Goal: Task Accomplishment & Management: Use online tool/utility

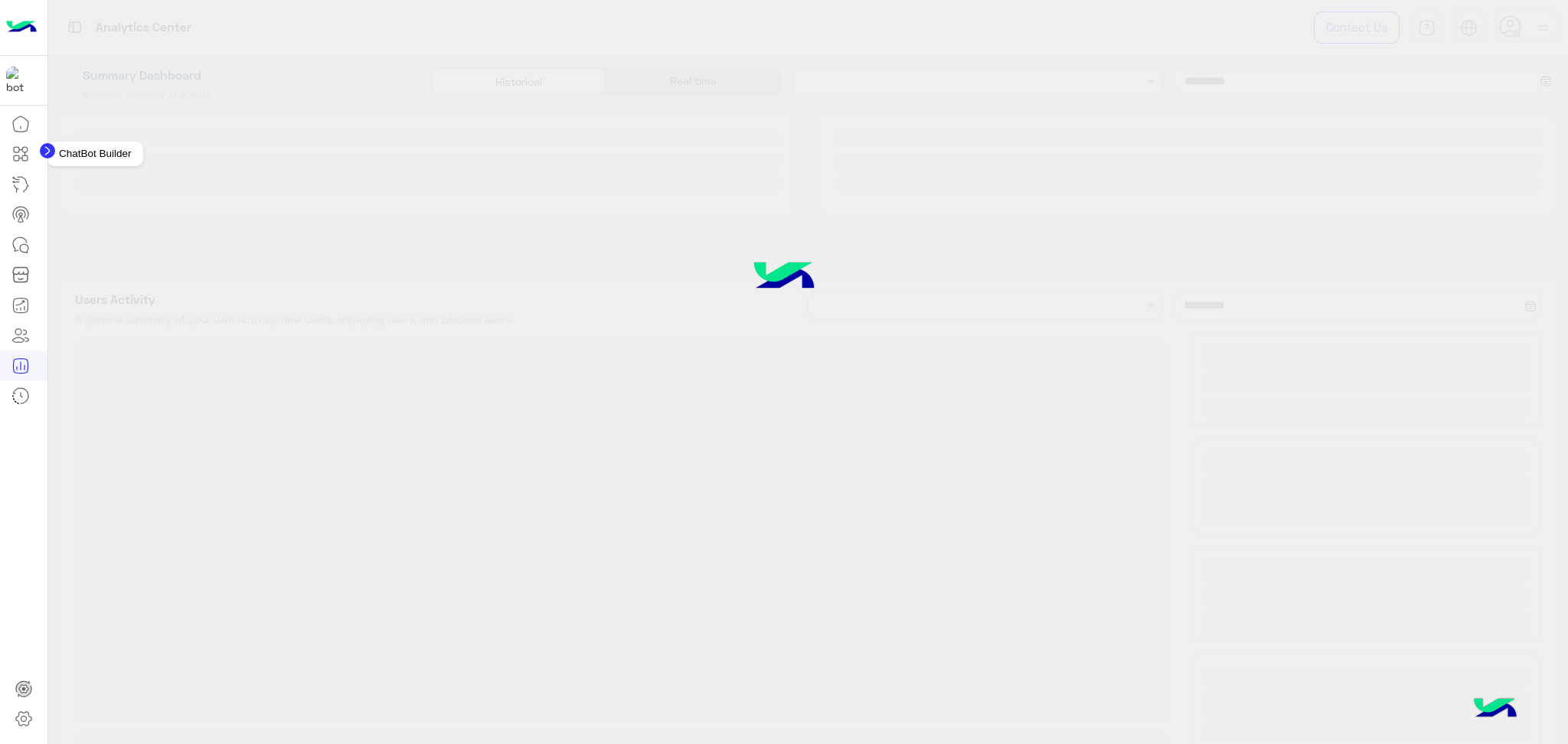
type input "**********"
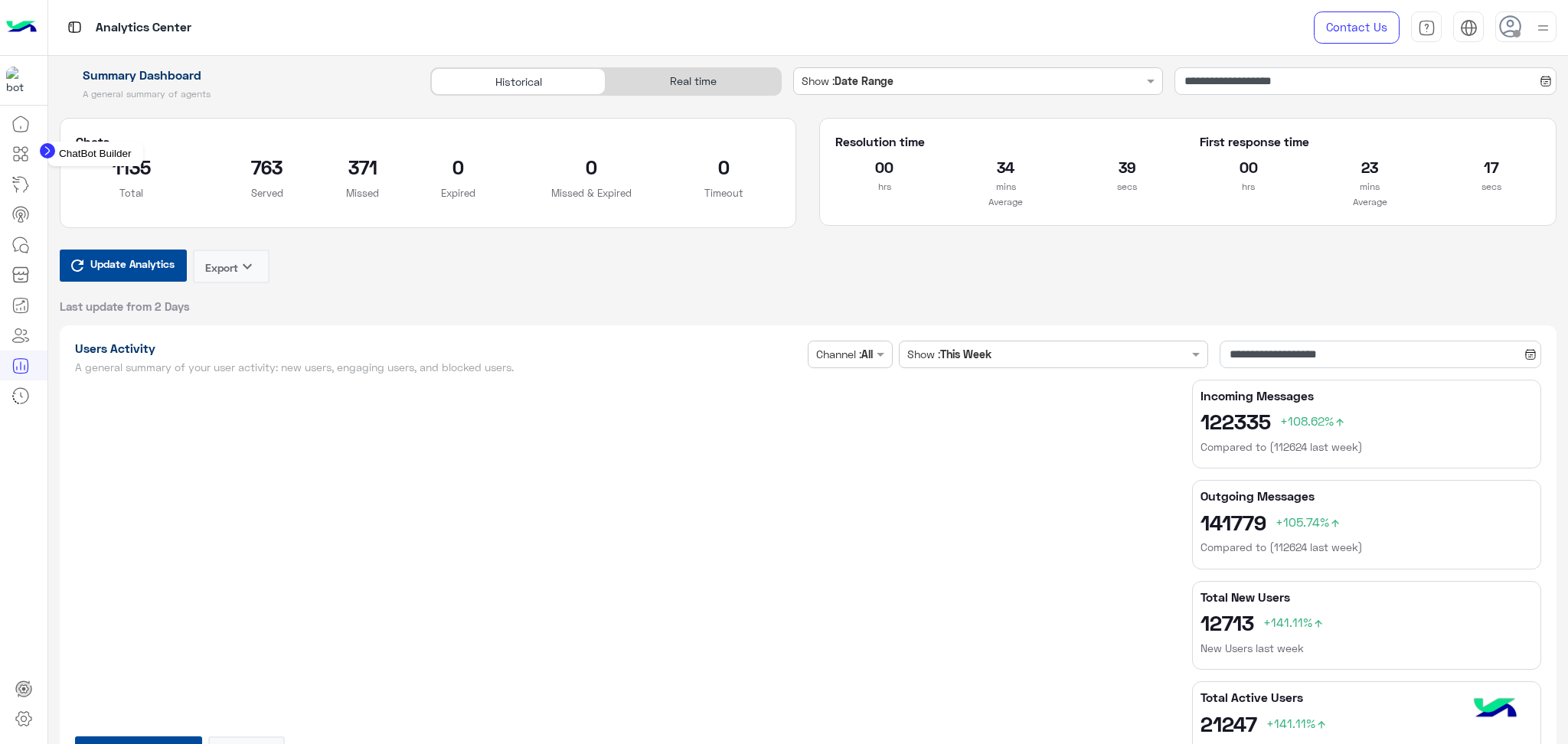
type input "**********"
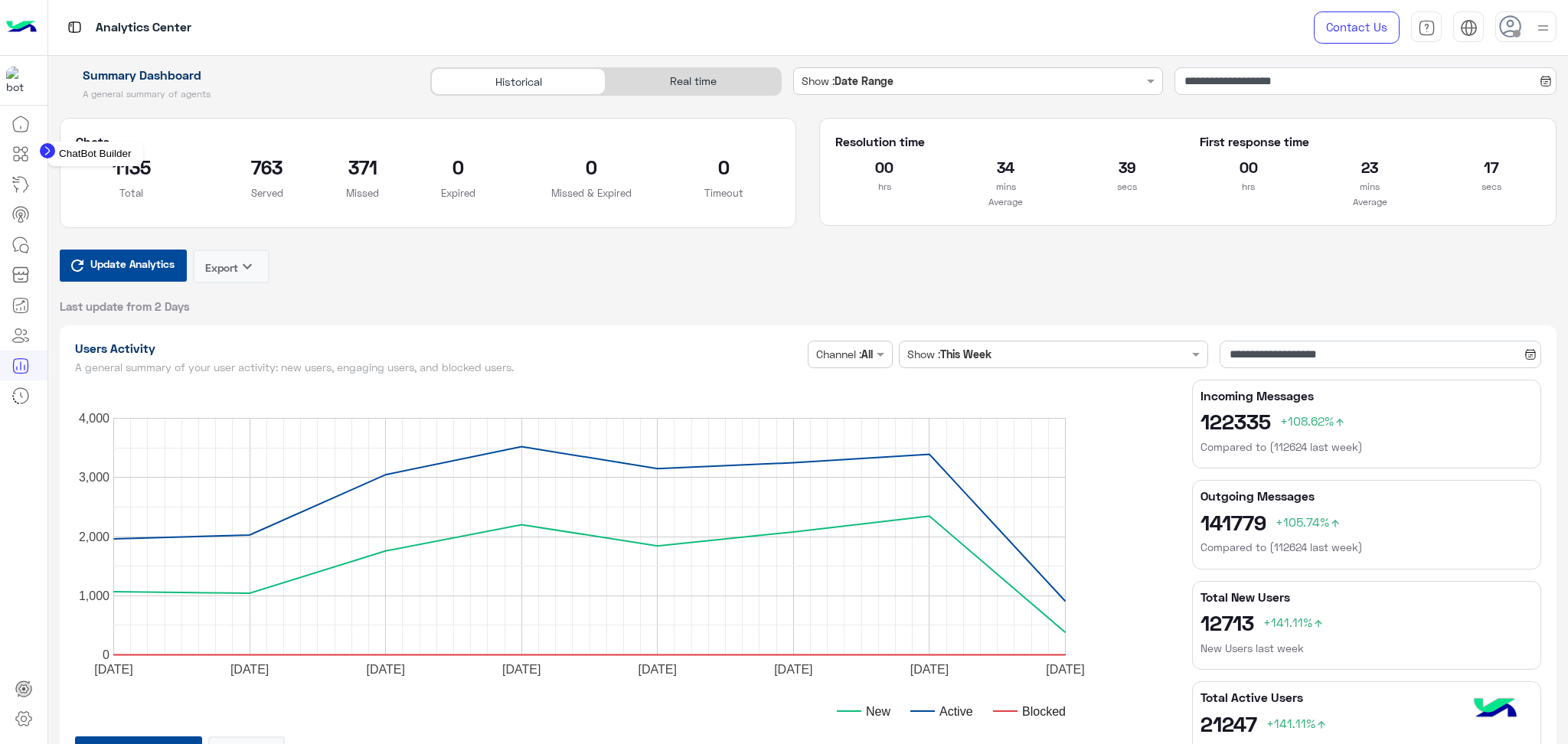
type input "**********"
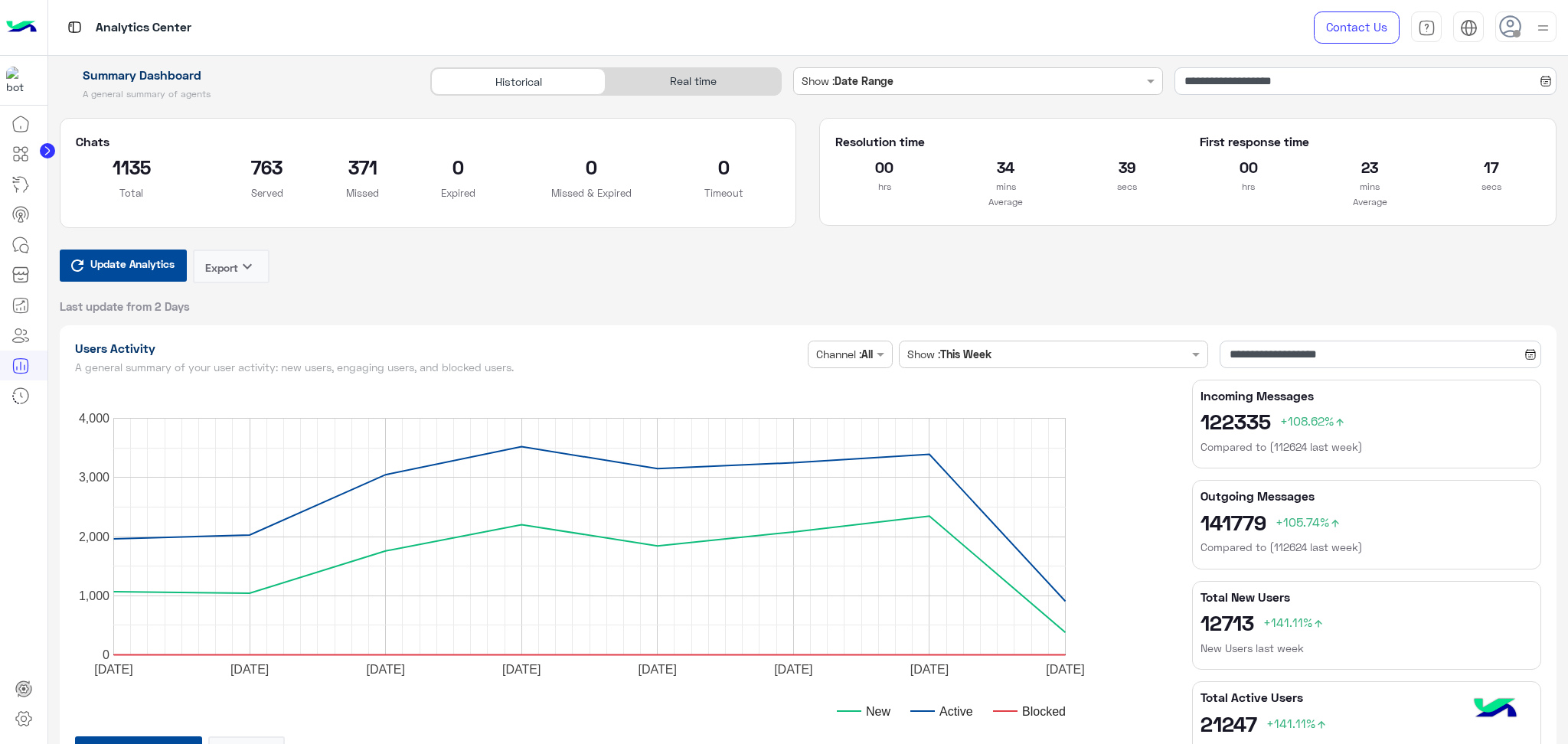
type input "**********"
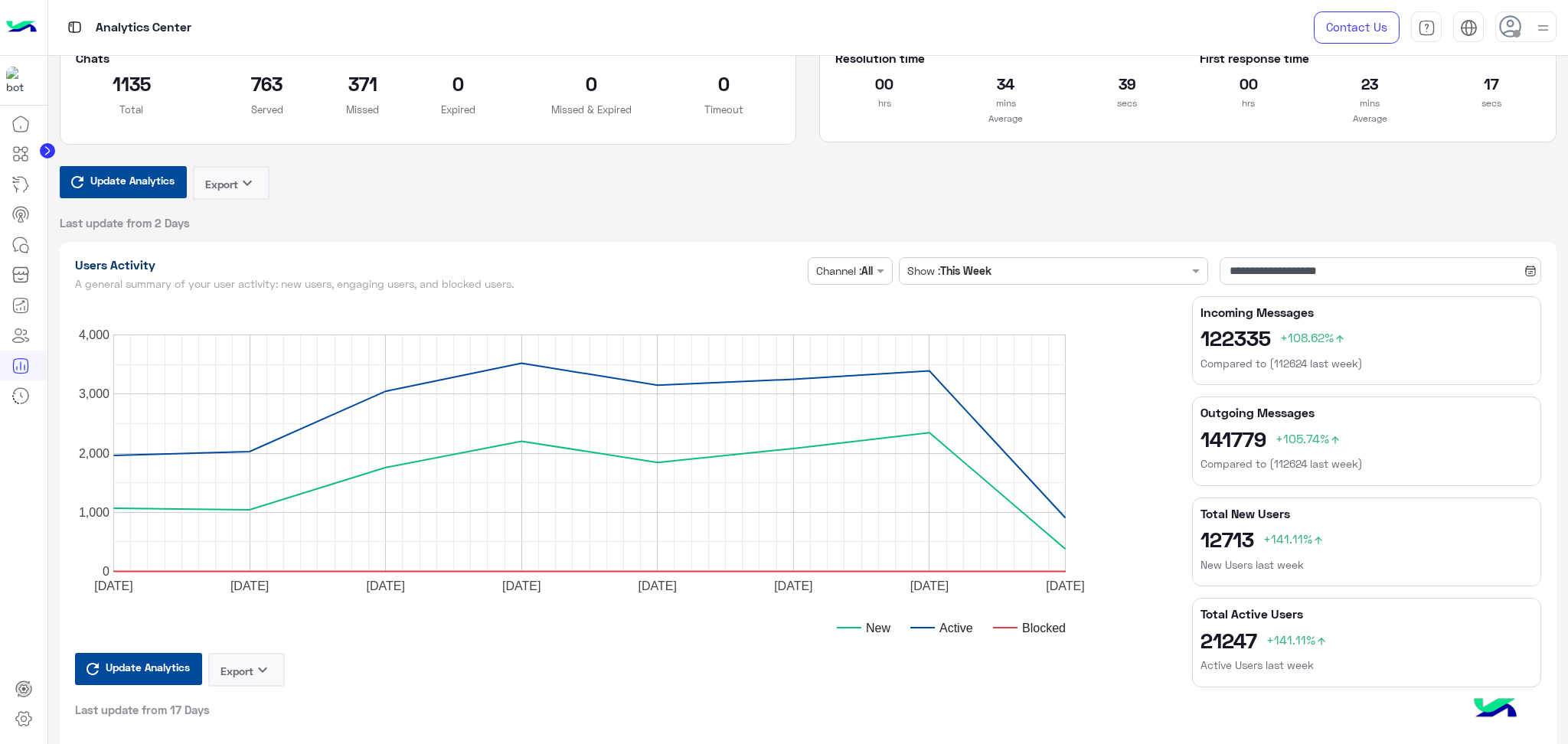
scroll to position [203, 0]
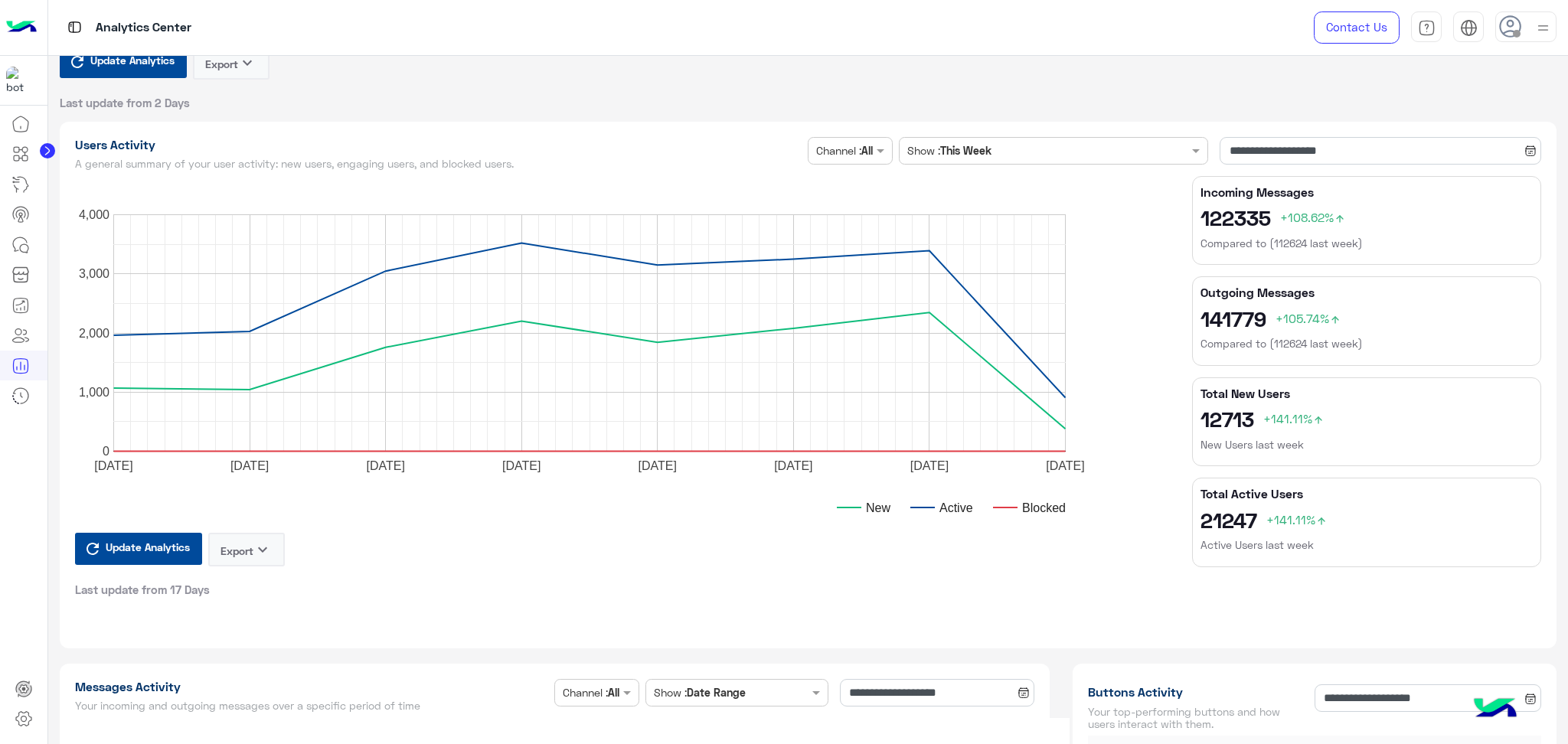
type input "**********"
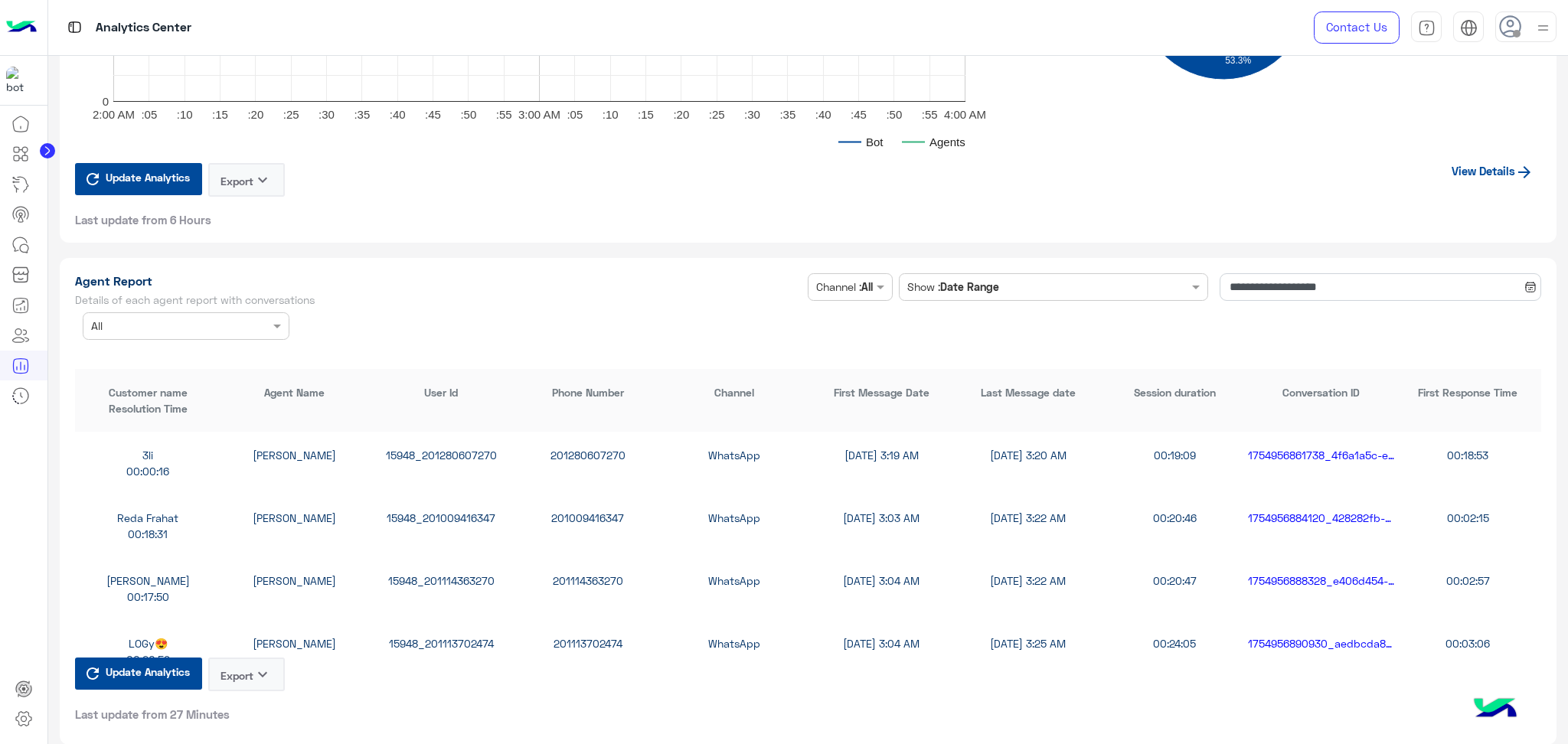
scroll to position [3876, 0]
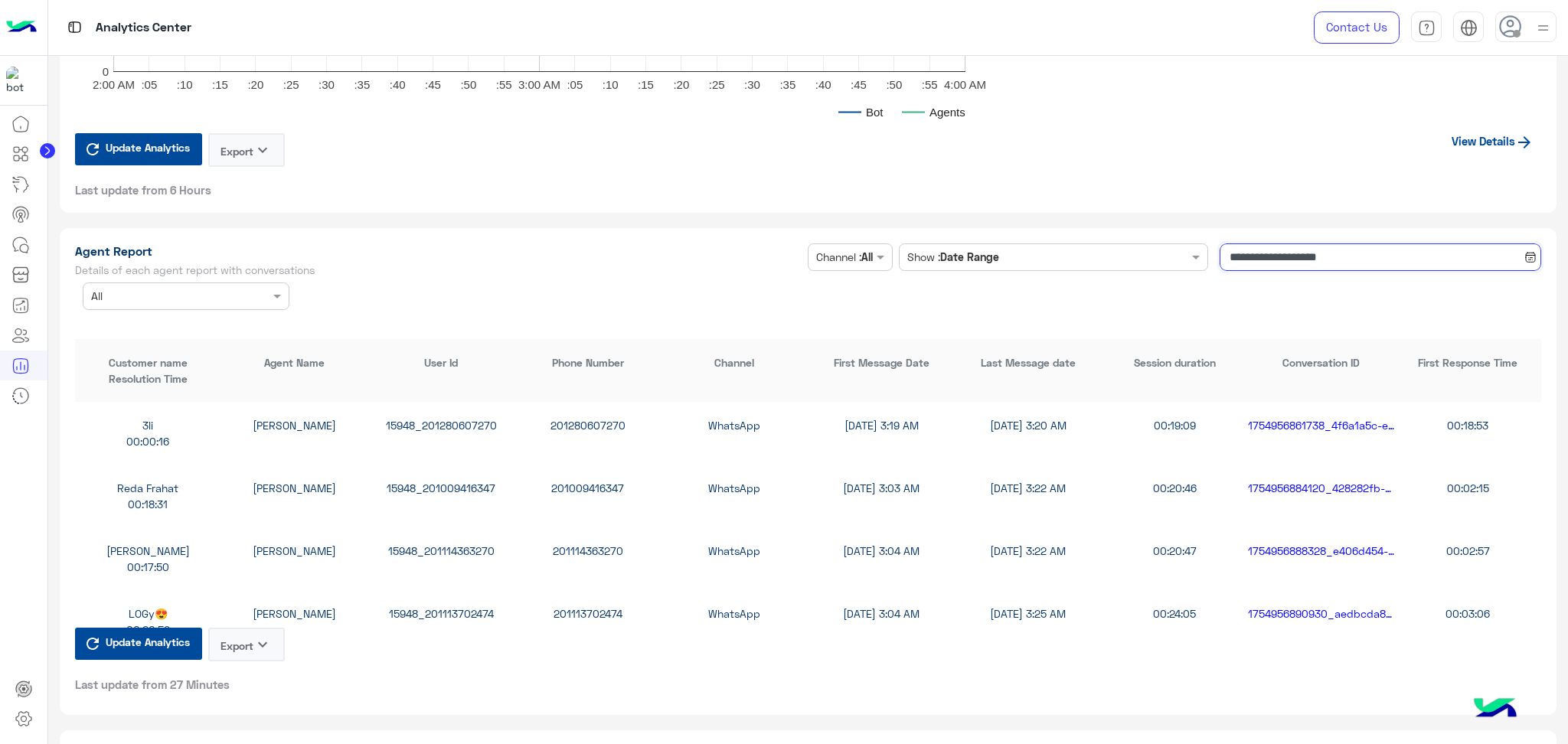
click at [1395, 255] on input "**********" at bounding box center [1380, 257] width 321 height 27
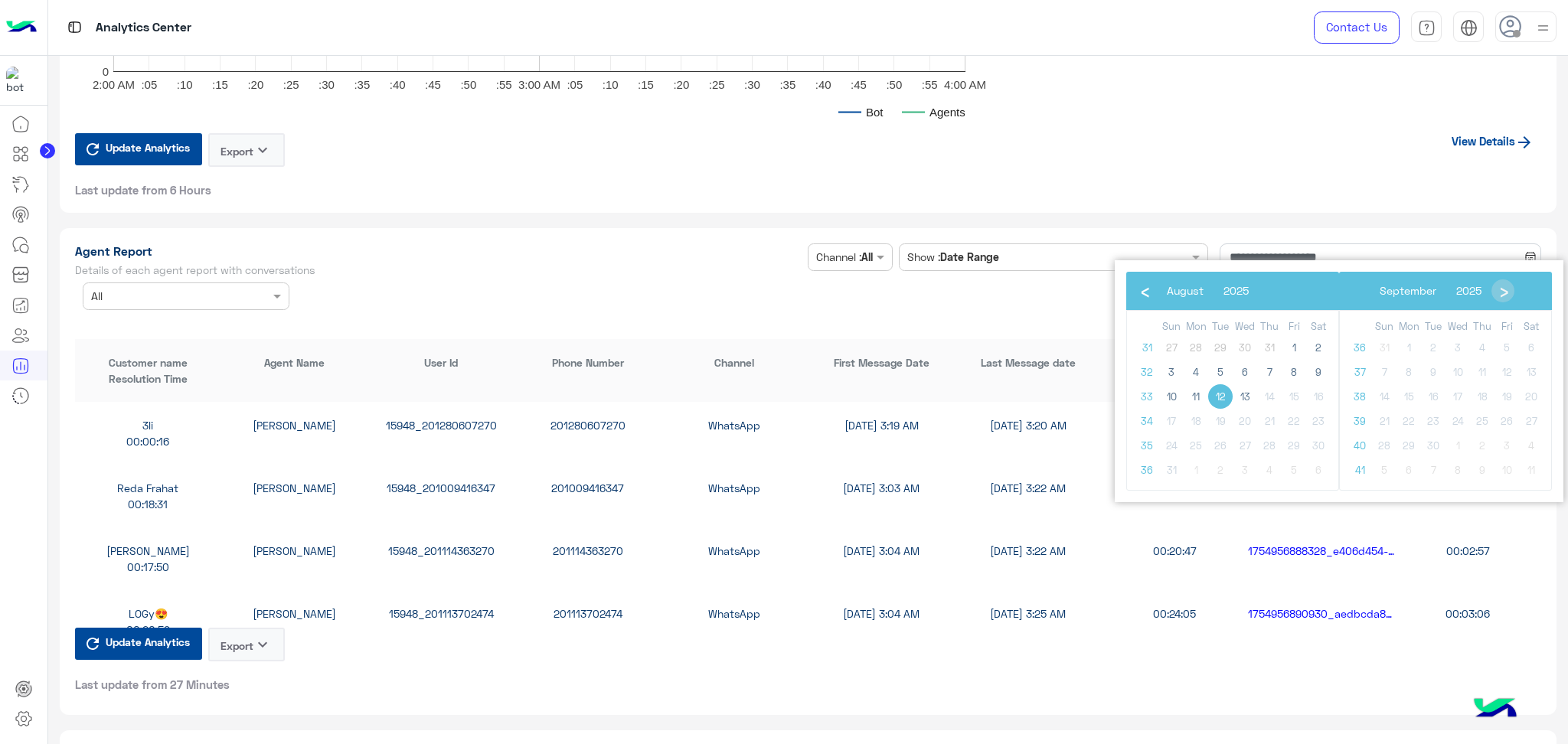
click at [162, 289] on input "text" at bounding box center [163, 296] width 143 height 16
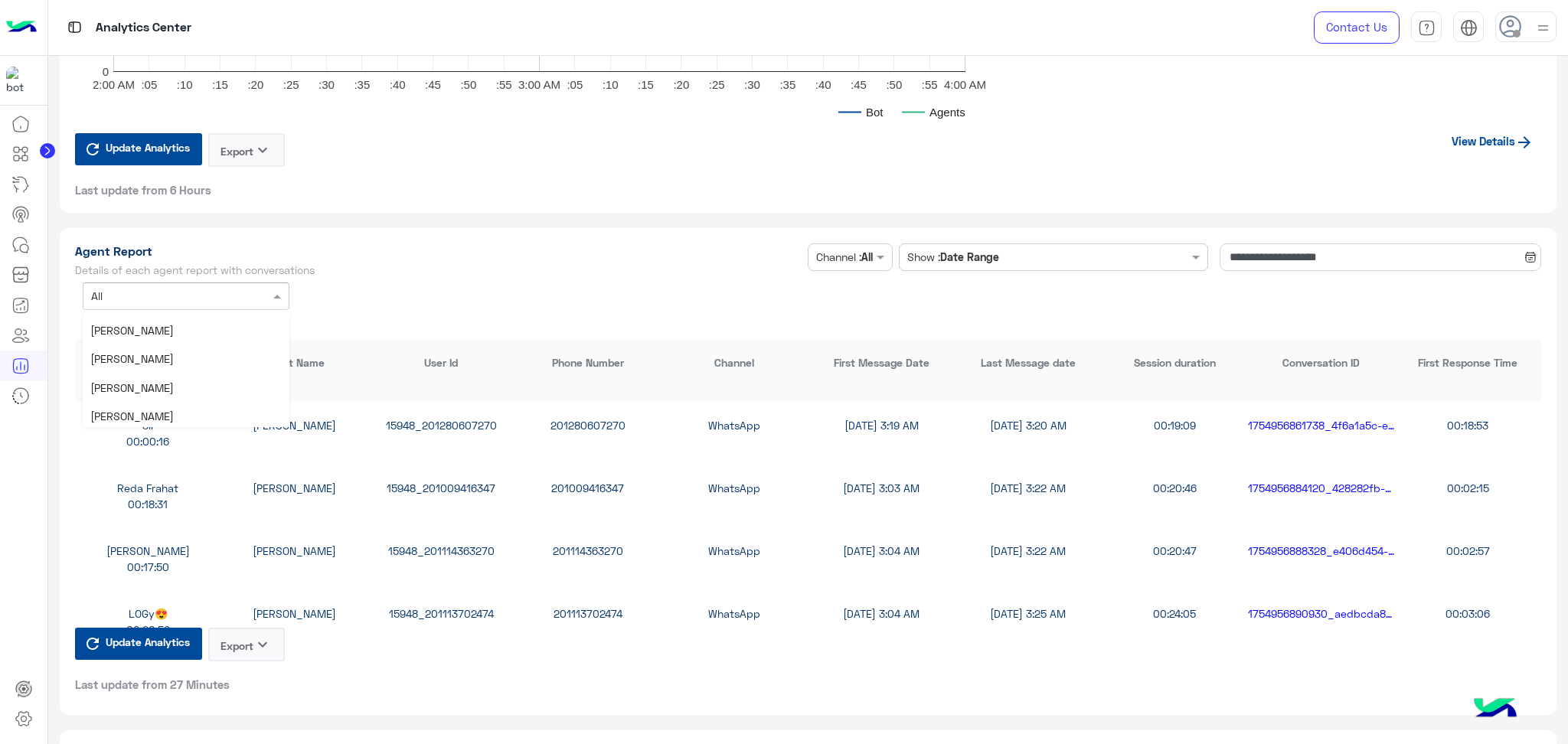
scroll to position [170, 0]
click at [1323, 247] on input "**********" at bounding box center [1380, 257] width 321 height 27
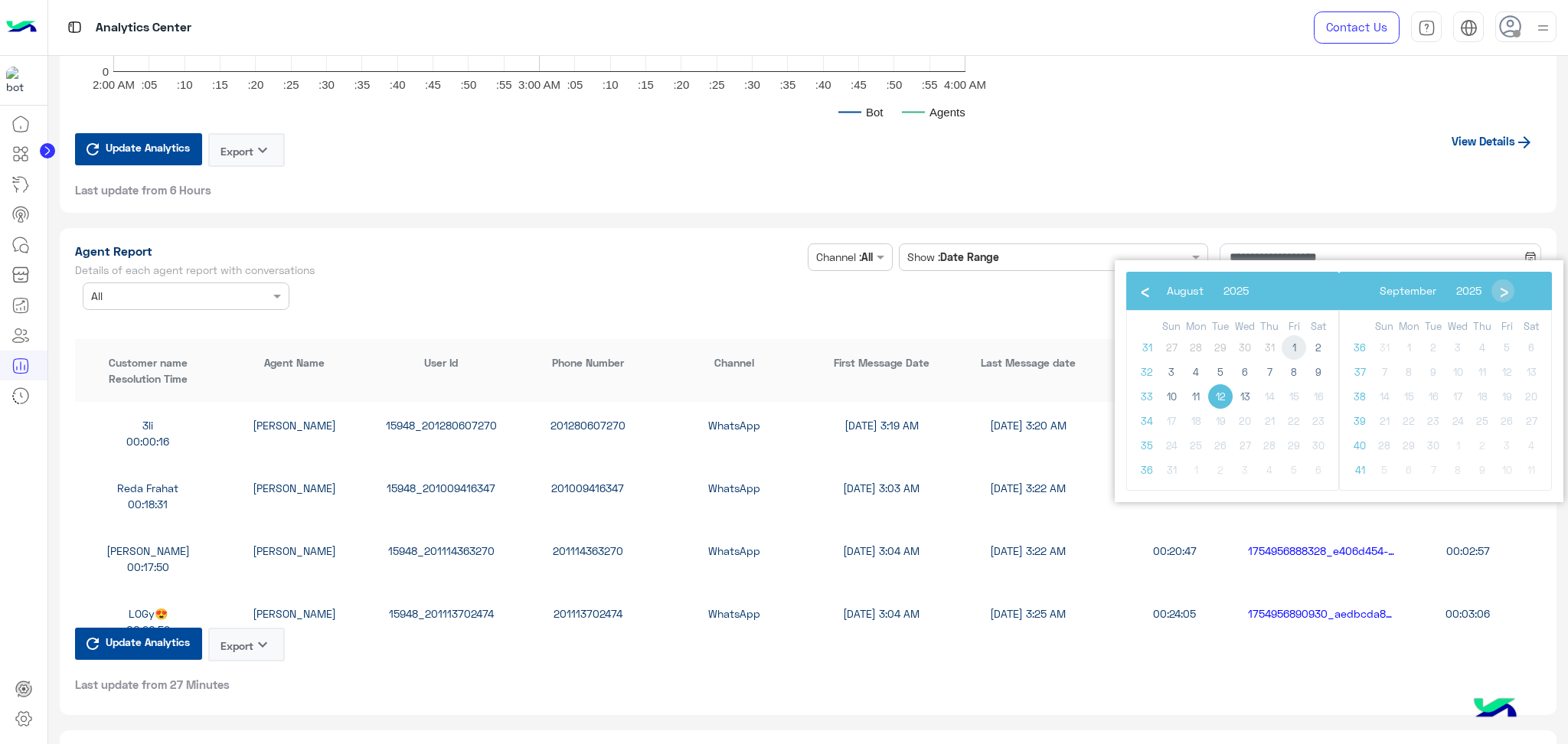
click at [1287, 348] on span "1" at bounding box center [1293, 347] width 25 height 25
click at [1296, 350] on span "1" at bounding box center [1293, 347] width 25 height 25
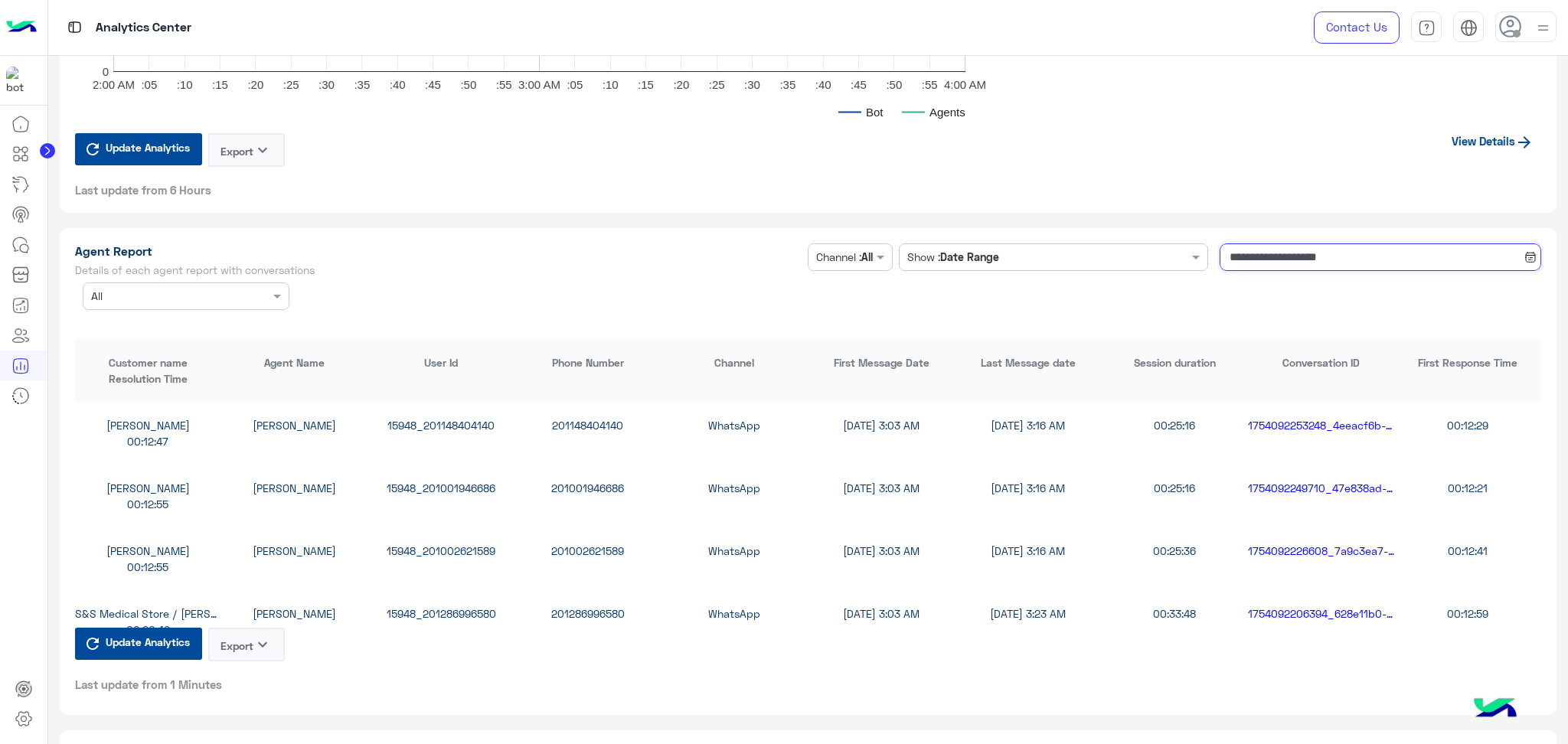
click at [1331, 251] on input "**********" at bounding box center [1380, 257] width 321 height 27
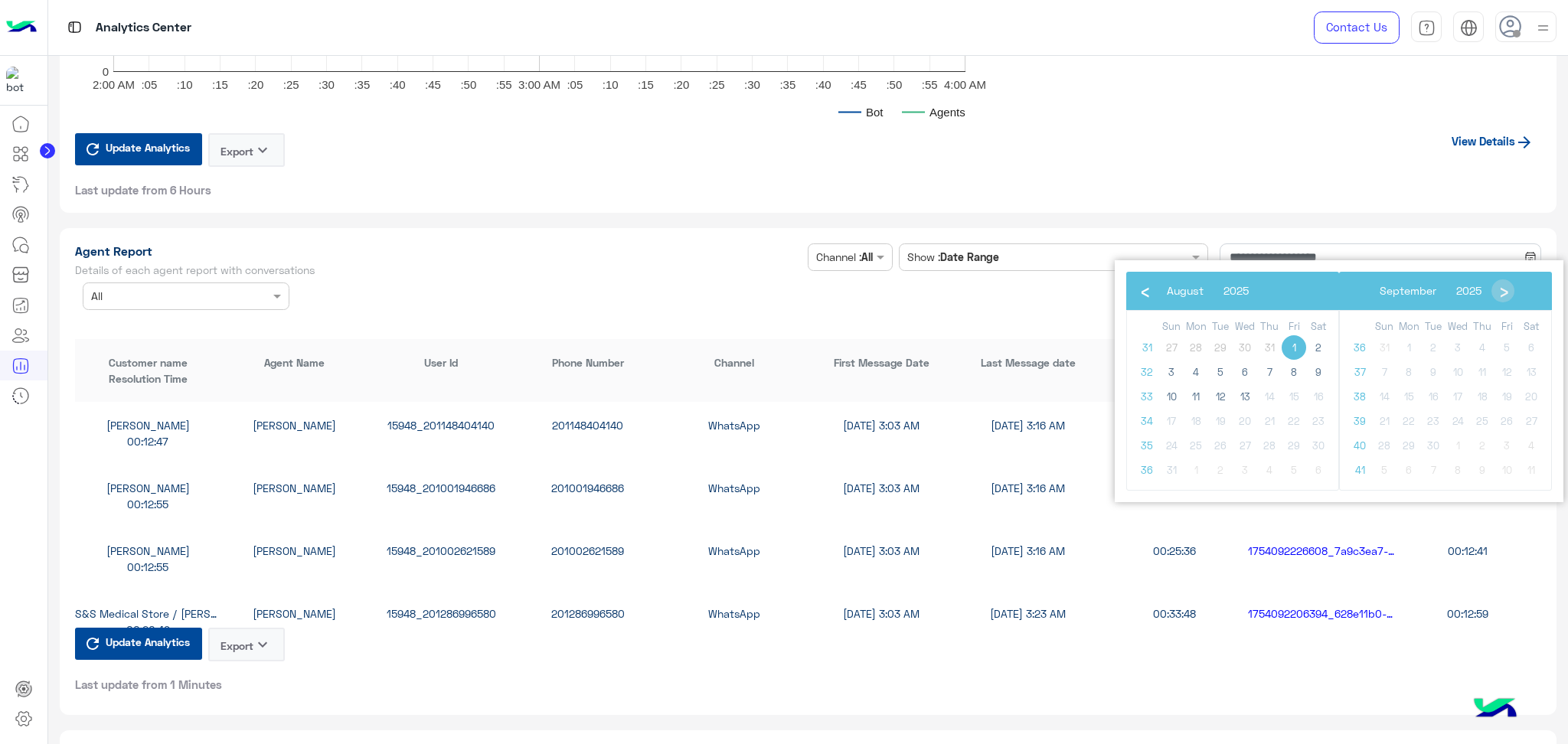
click at [211, 289] on input "text" at bounding box center [163, 296] width 143 height 16
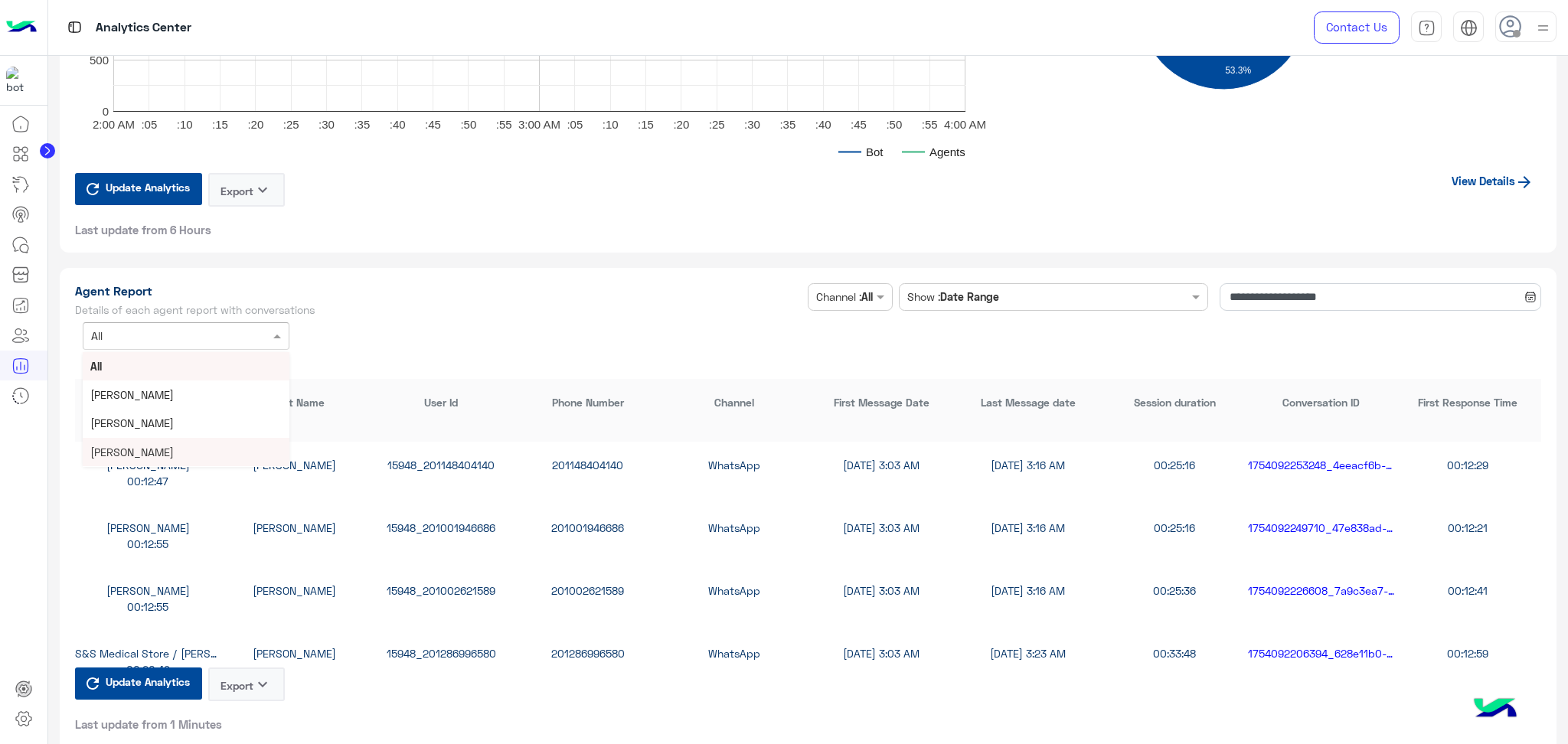
scroll to position [3876, 0]
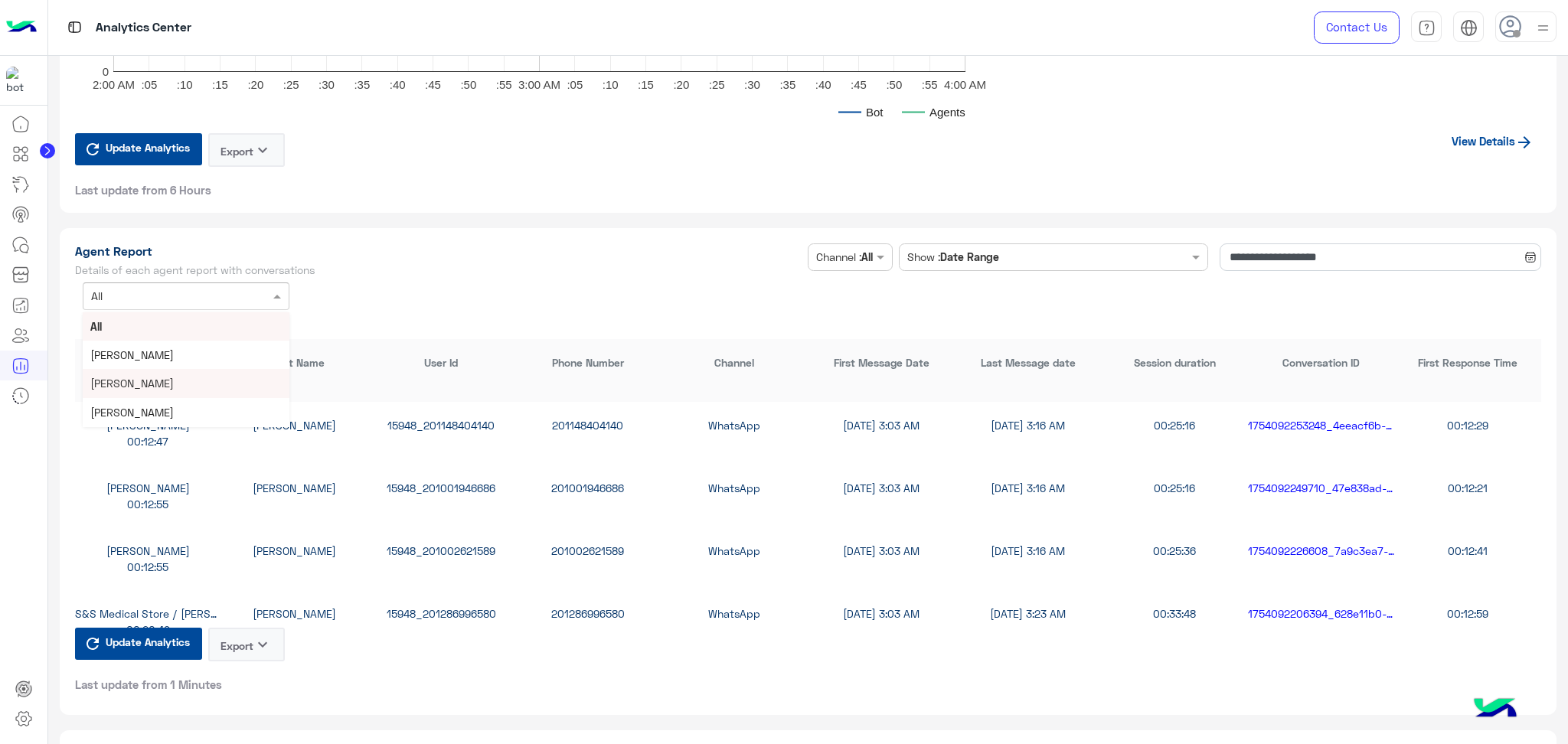
click at [191, 369] on div "[PERSON_NAME]" at bounding box center [186, 383] width 207 height 28
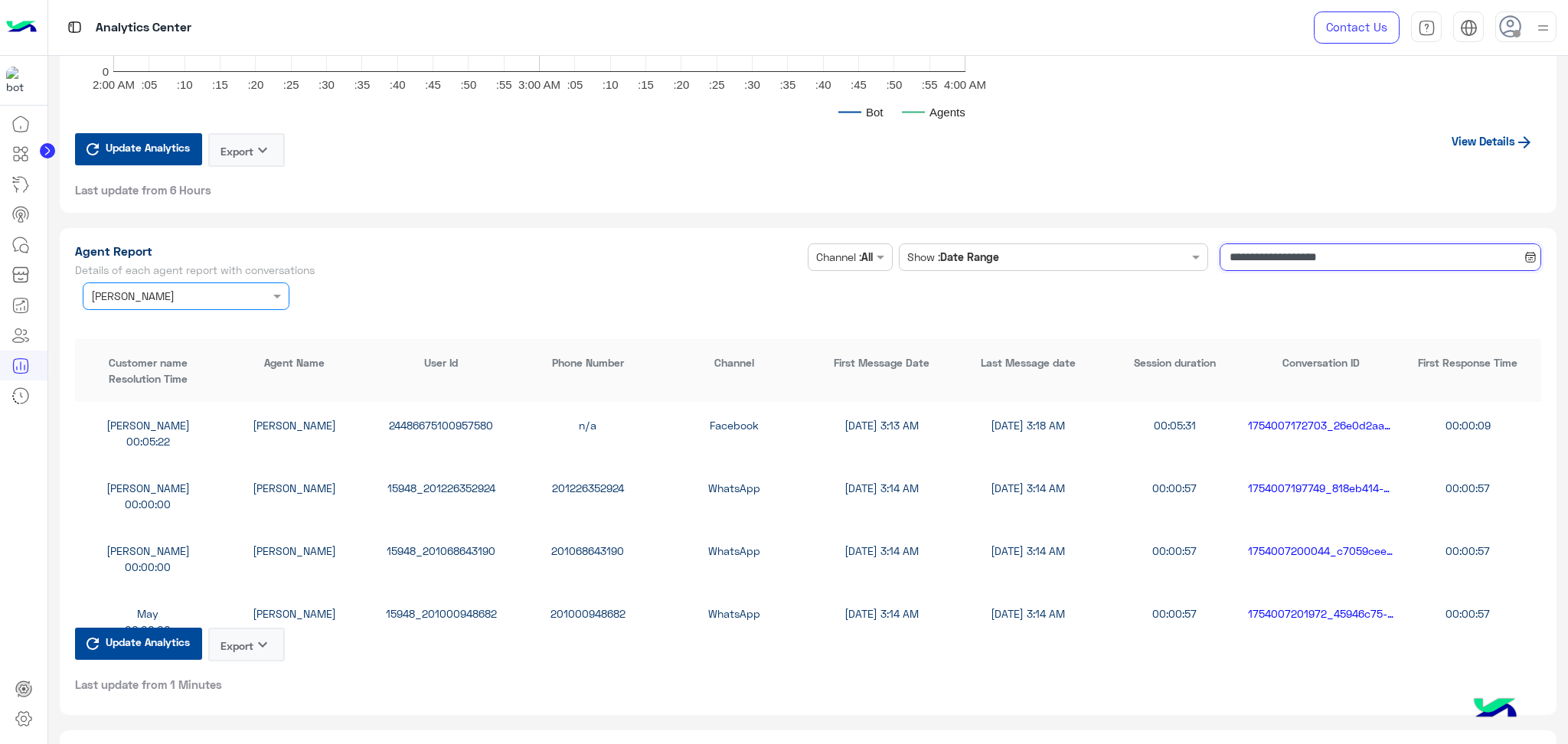
click at [1290, 249] on input "**********" at bounding box center [1380, 257] width 321 height 27
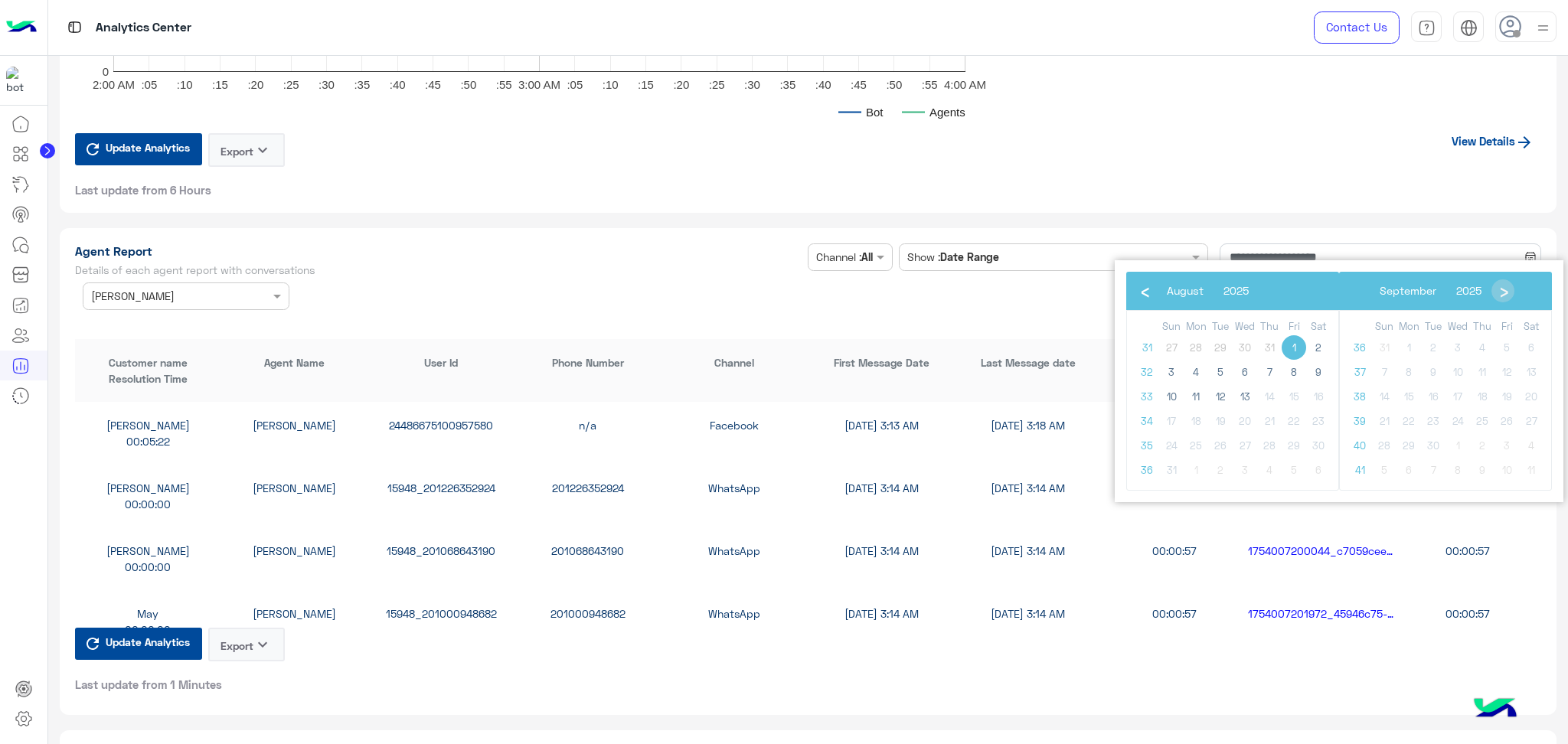
click at [1288, 348] on span "1" at bounding box center [1293, 347] width 25 height 25
click at [1320, 377] on span "9" at bounding box center [1318, 372] width 25 height 25
type input "**********"
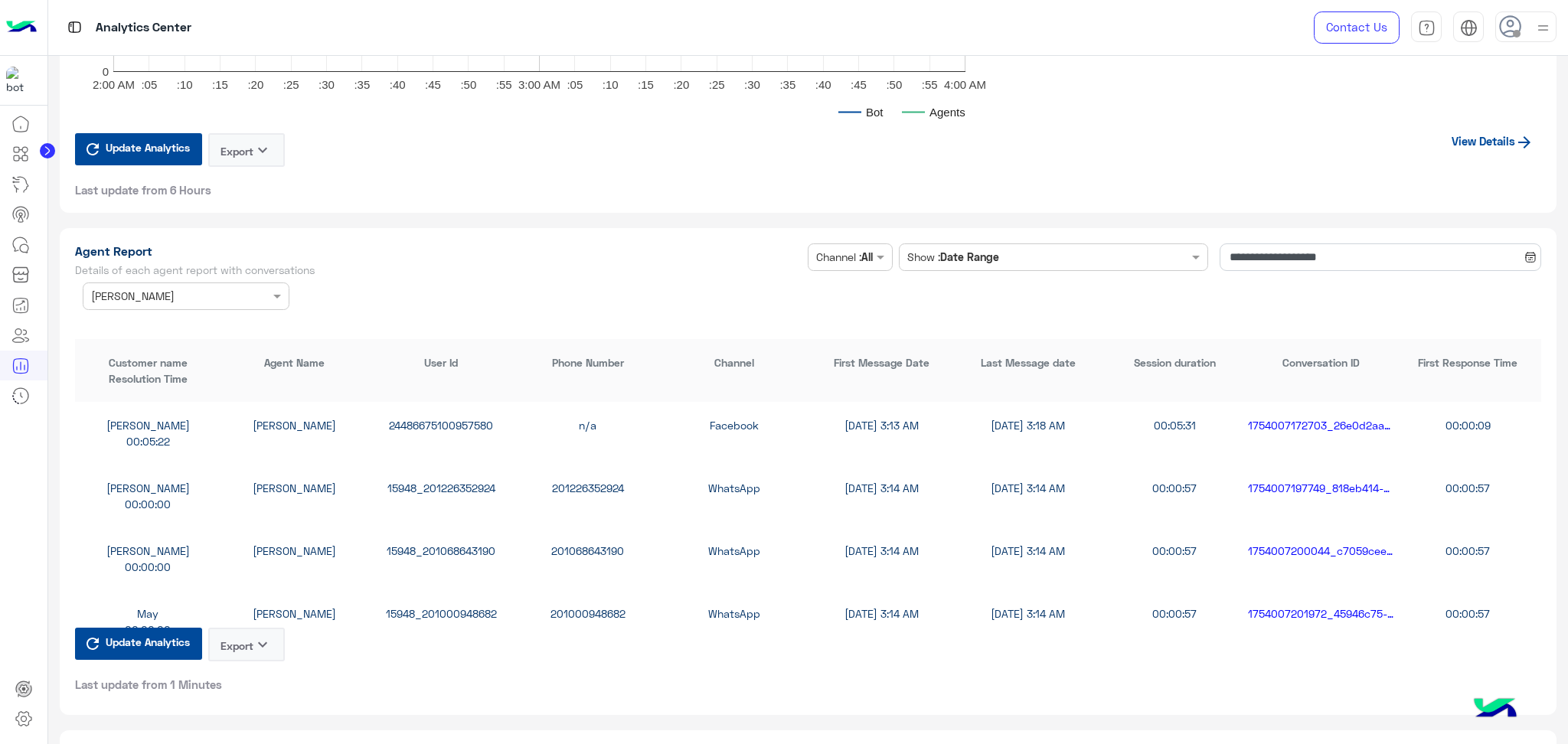
click at [256, 635] on icon "keyboard_arrow_down" at bounding box center [262, 644] width 18 height 18
click at [249, 669] on button "CSV" at bounding box center [248, 670] width 77 height 28
click at [251, 636] on button "Export keyboard_arrow_down" at bounding box center [247, 644] width 77 height 34
click at [258, 673] on button "CSV" at bounding box center [248, 670] width 77 height 28
click at [258, 673] on div "Update Analytics Export keyboard_arrow_down Last update from 1 Minutes" at bounding box center [180, 659] width 210 height 64
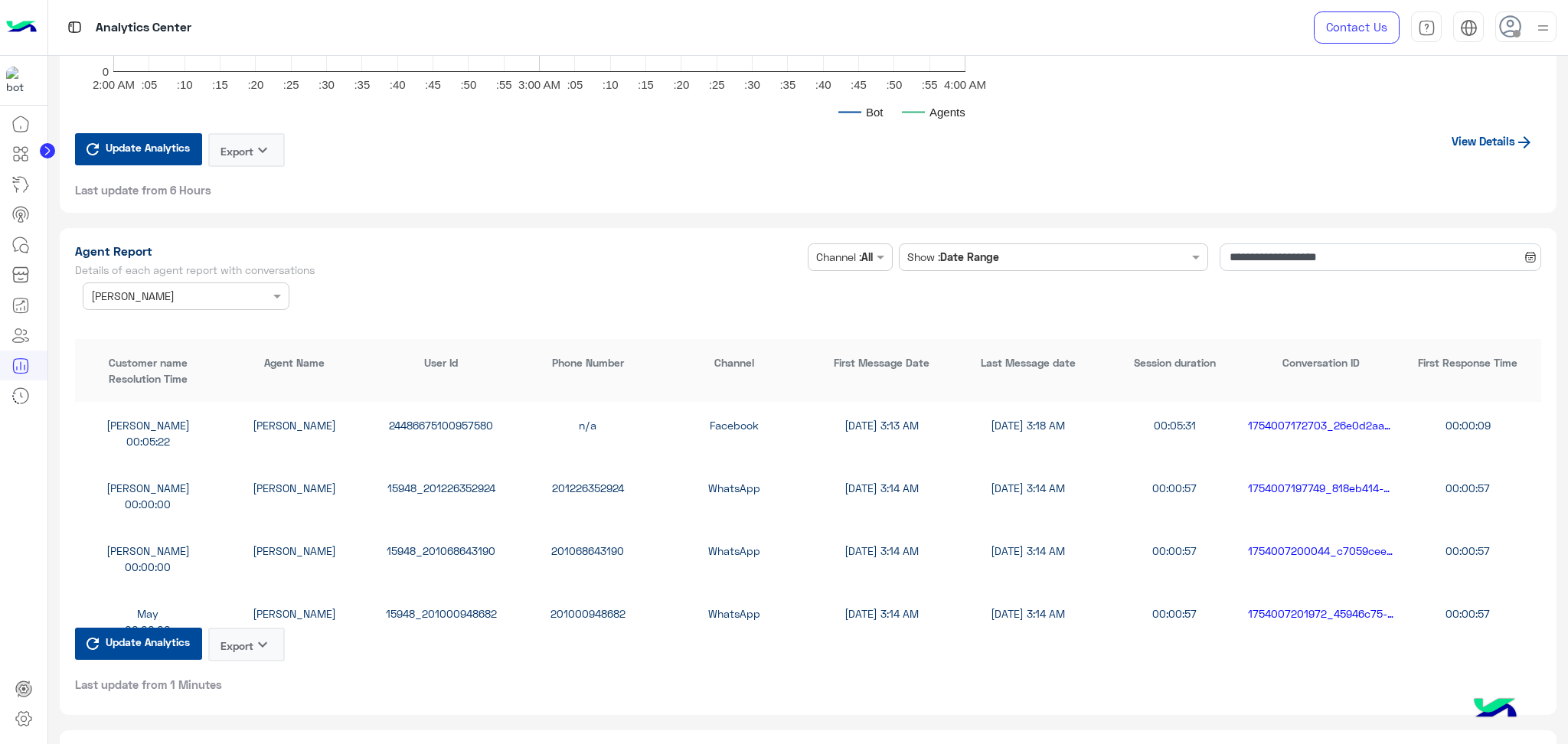
click at [249, 670] on div "Update Analytics Export keyboard_arrow_down Last update from 1 Minutes" at bounding box center [180, 659] width 210 height 64
click at [260, 644] on button "Export keyboard_arrow_down" at bounding box center [247, 644] width 77 height 34
click at [259, 667] on button "CSV" at bounding box center [248, 670] width 77 height 28
click at [260, 639] on icon "keyboard_arrow_down" at bounding box center [262, 644] width 18 height 18
click at [256, 678] on button "CSV" at bounding box center [248, 670] width 77 height 28
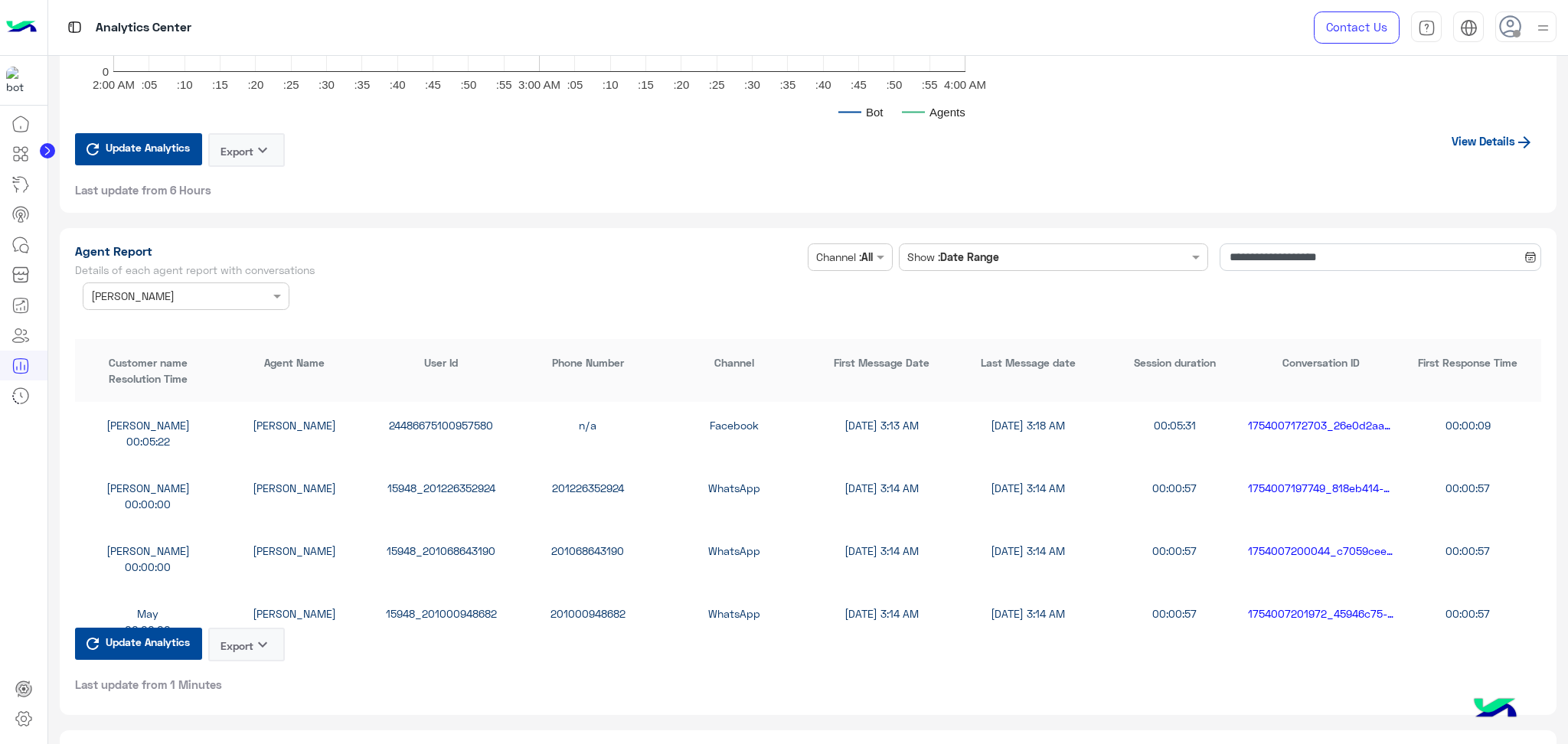
click at [252, 632] on button "Export keyboard_arrow_down" at bounding box center [247, 644] width 77 height 34
click at [255, 661] on button "CSV" at bounding box center [248, 670] width 77 height 28
click at [253, 639] on button "Export keyboard_arrow_down" at bounding box center [247, 644] width 77 height 34
drag, startPoint x: 251, startPoint y: 666, endPoint x: 253, endPoint y: 639, distance: 27.1
click at [253, 639] on button "Export keyboard_arrow_down" at bounding box center [247, 644] width 77 height 34
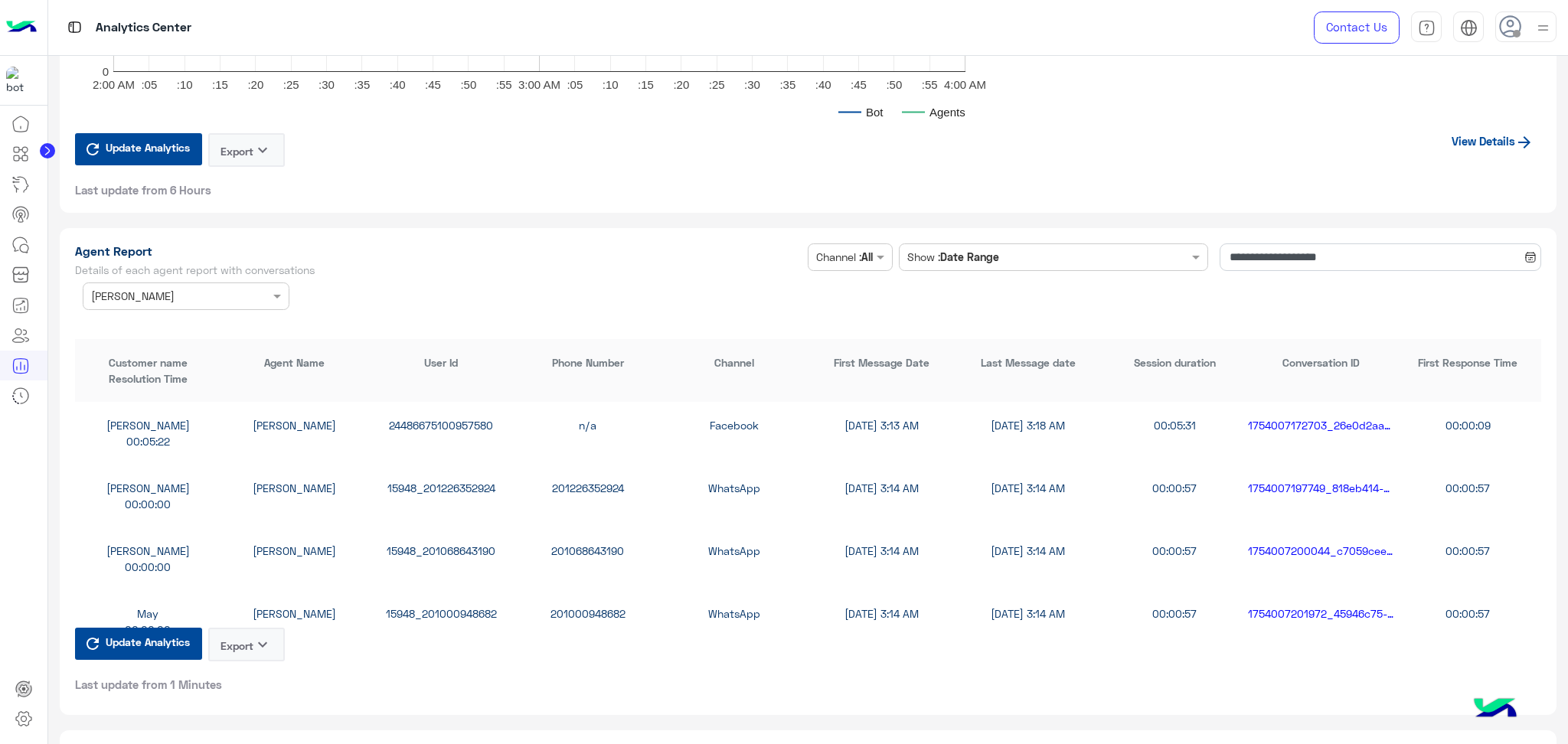
click at [252, 637] on button "Export keyboard_arrow_down" at bounding box center [247, 644] width 77 height 34
click at [252, 662] on button "CSV" at bounding box center [248, 670] width 77 height 28
click at [252, 641] on button "Export keyboard_arrow_down" at bounding box center [247, 644] width 77 height 34
click at [252, 677] on button "CSV" at bounding box center [248, 670] width 77 height 28
click at [253, 637] on button "Export keyboard_arrow_down" at bounding box center [247, 644] width 77 height 34
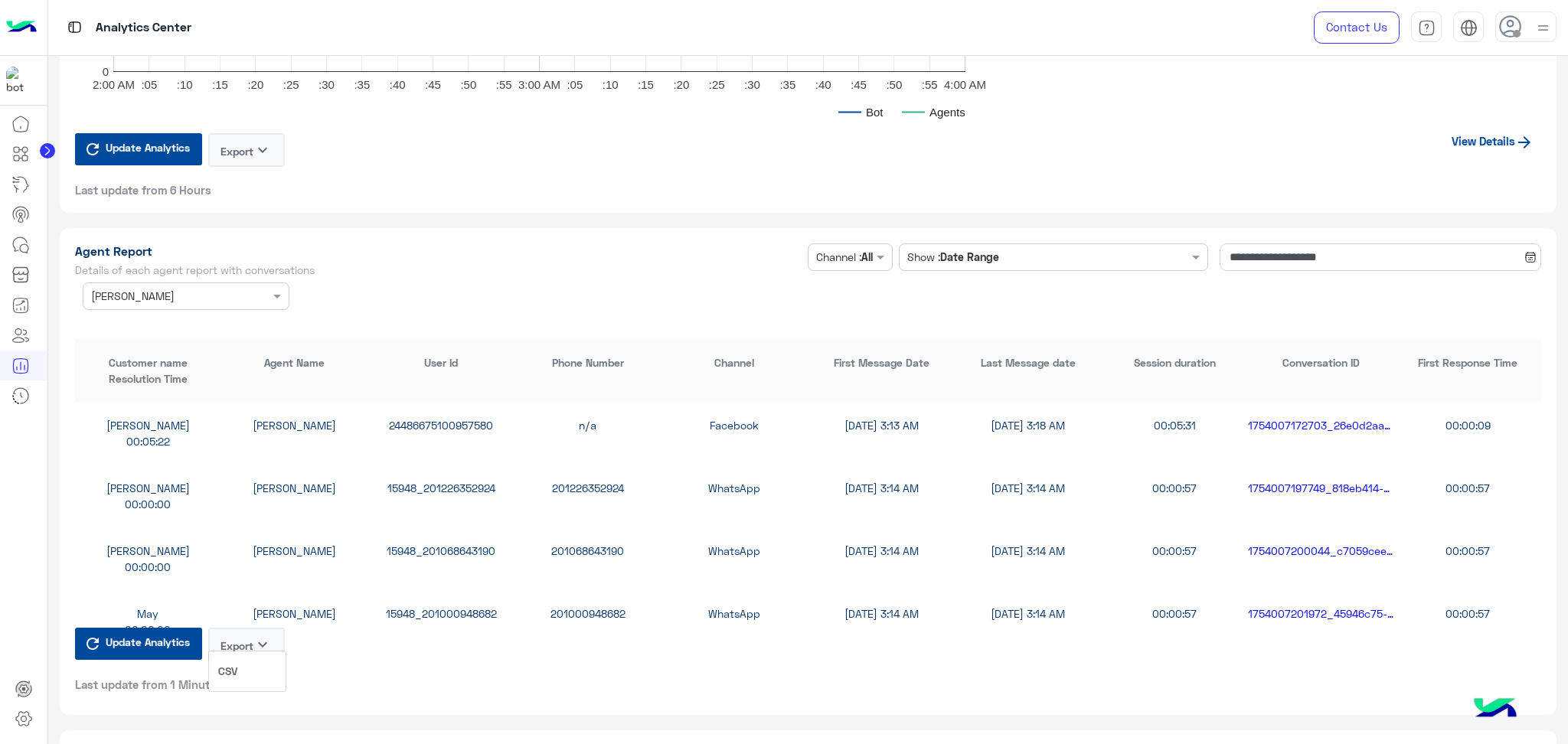
click at [248, 676] on button "CSV" at bounding box center [248, 670] width 77 height 28
click at [251, 627] on button "Export keyboard_arrow_down" at bounding box center [247, 644] width 77 height 34
click at [252, 667] on button "CSV" at bounding box center [248, 670] width 77 height 28
click at [252, 627] on button "Export keyboard_arrow_down" at bounding box center [247, 644] width 77 height 34
click at [237, 672] on button "CSV" at bounding box center [248, 670] width 77 height 28
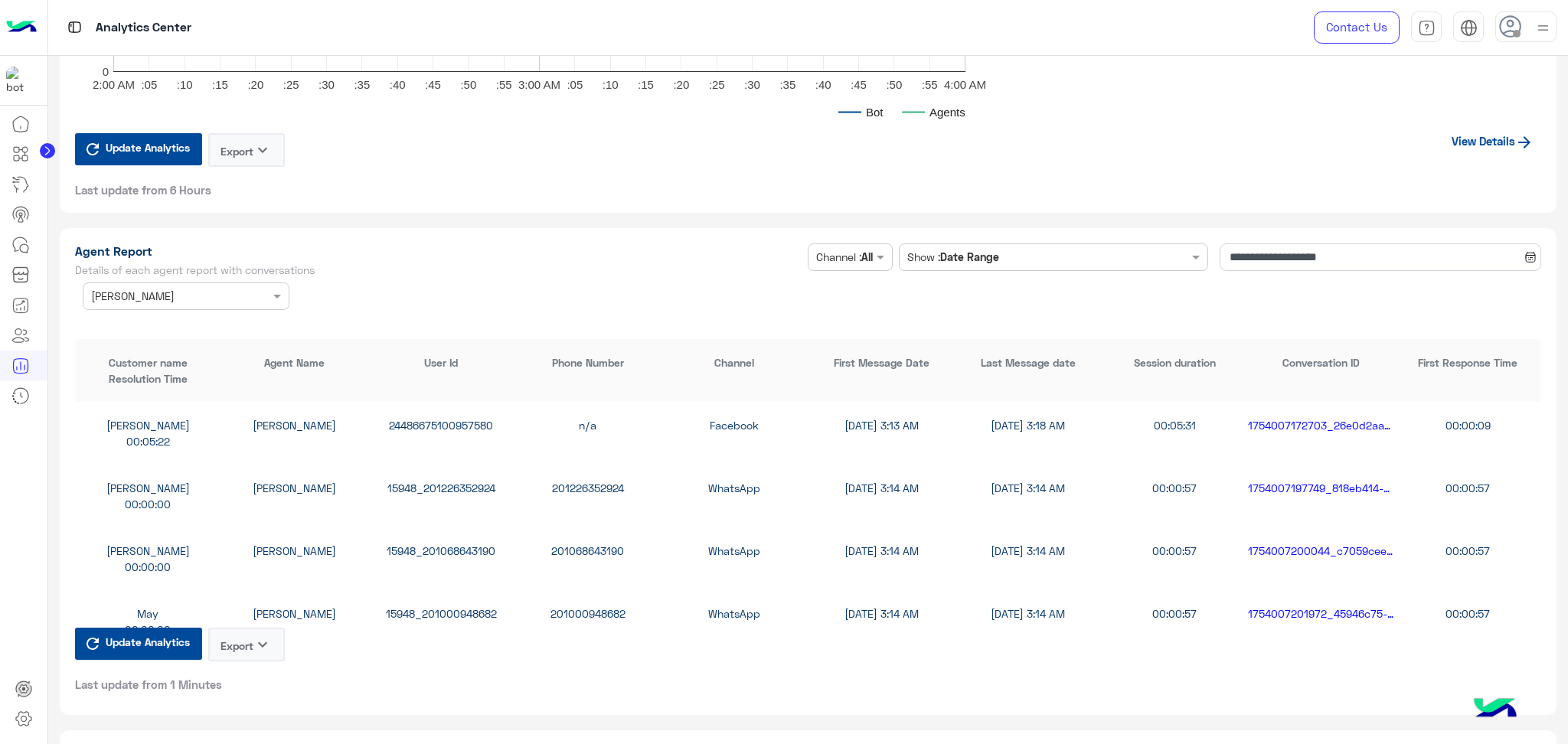
click at [249, 641] on button "Export keyboard_arrow_down" at bounding box center [247, 644] width 77 height 34
click at [248, 662] on button "CSV" at bounding box center [248, 670] width 77 height 28
click at [247, 635] on button "Export keyboard_arrow_down" at bounding box center [247, 644] width 77 height 34
click at [252, 665] on button "CSV" at bounding box center [248, 670] width 77 height 28
click at [252, 633] on button "Export keyboard_arrow_down" at bounding box center [247, 644] width 77 height 34
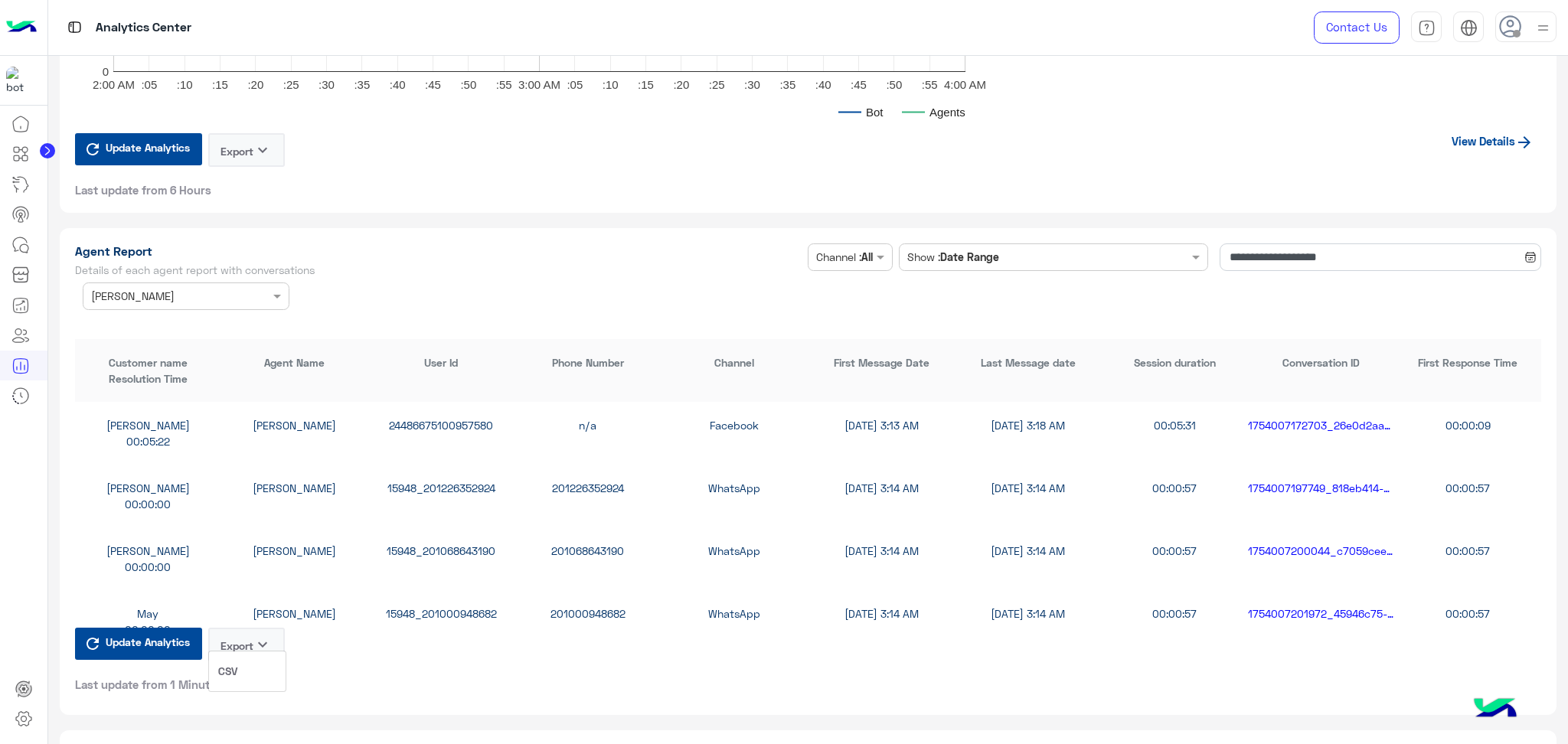
click at [254, 662] on button "CSV" at bounding box center [248, 670] width 77 height 28
click at [253, 629] on button "Export keyboard_arrow_down" at bounding box center [247, 644] width 77 height 34
click at [253, 667] on button "CSV" at bounding box center [248, 670] width 77 height 28
click at [266, 640] on icon "keyboard_arrow_down" at bounding box center [262, 644] width 18 height 18
click at [258, 668] on button "CSV" at bounding box center [248, 670] width 77 height 28
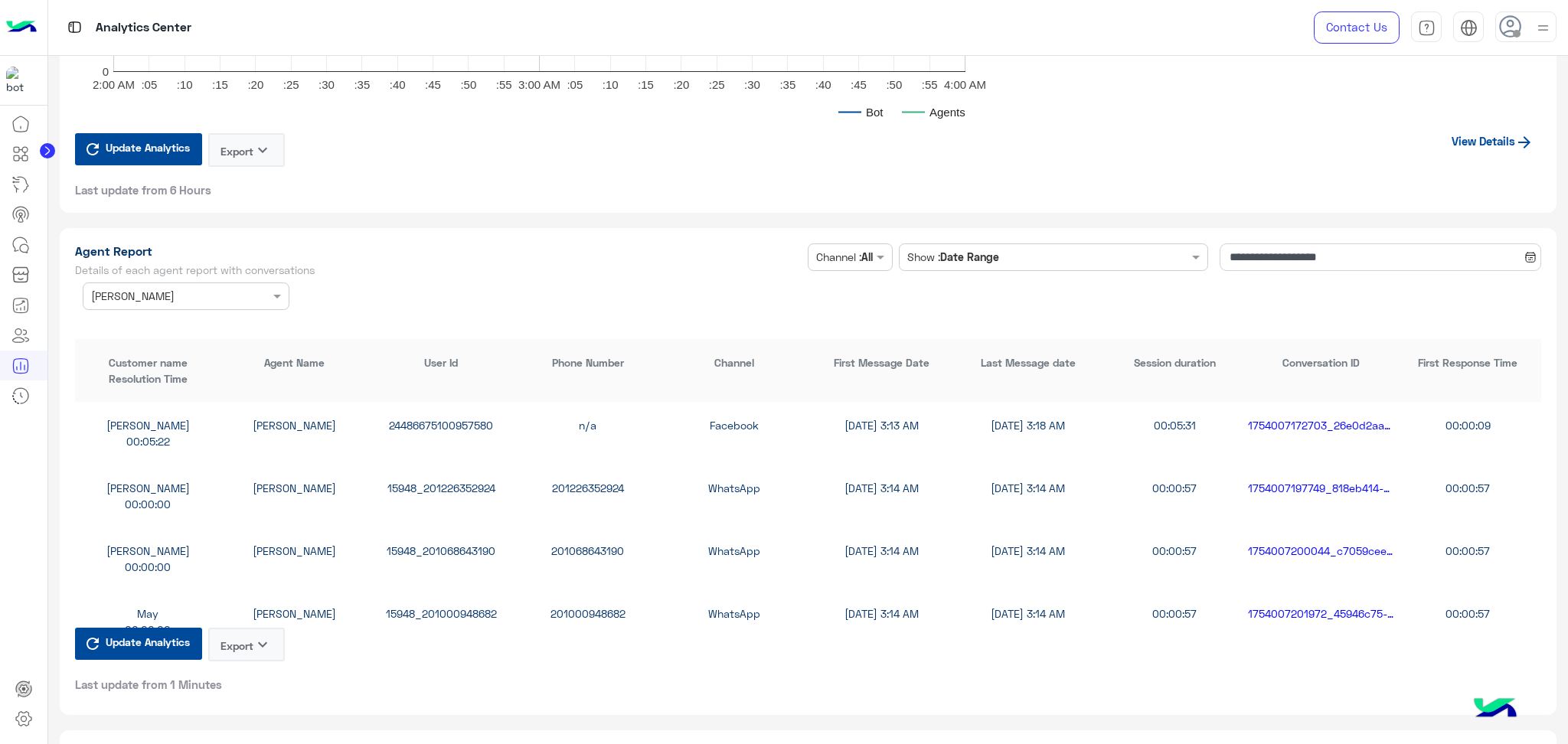
click at [260, 636] on icon "keyboard_arrow_down" at bounding box center [262, 644] width 18 height 18
click at [260, 642] on button "Export keyboard_arrow_down" at bounding box center [247, 644] width 77 height 34
click at [257, 662] on button "CSV" at bounding box center [248, 670] width 77 height 28
click at [255, 638] on icon "keyboard_arrow_down" at bounding box center [262, 644] width 18 height 18
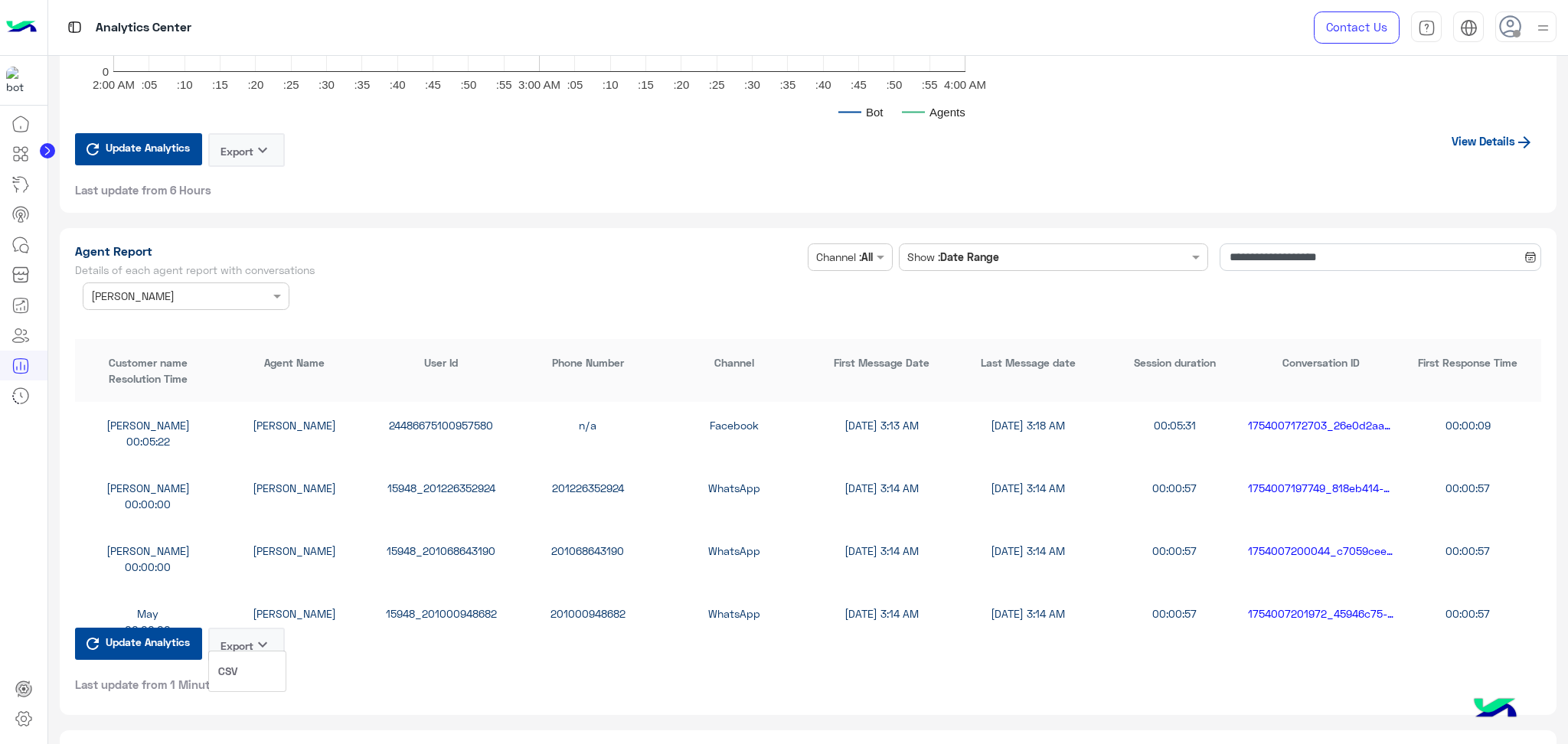
click at [248, 660] on button "CSV" at bounding box center [248, 670] width 77 height 28
click at [237, 639] on button "Export keyboard_arrow_down" at bounding box center [247, 644] width 77 height 34
click at [240, 671] on button "CSV" at bounding box center [248, 670] width 77 height 28
click at [258, 635] on icon "keyboard_arrow_down" at bounding box center [262, 644] width 18 height 18
click at [248, 667] on button "CSV" at bounding box center [248, 670] width 77 height 28
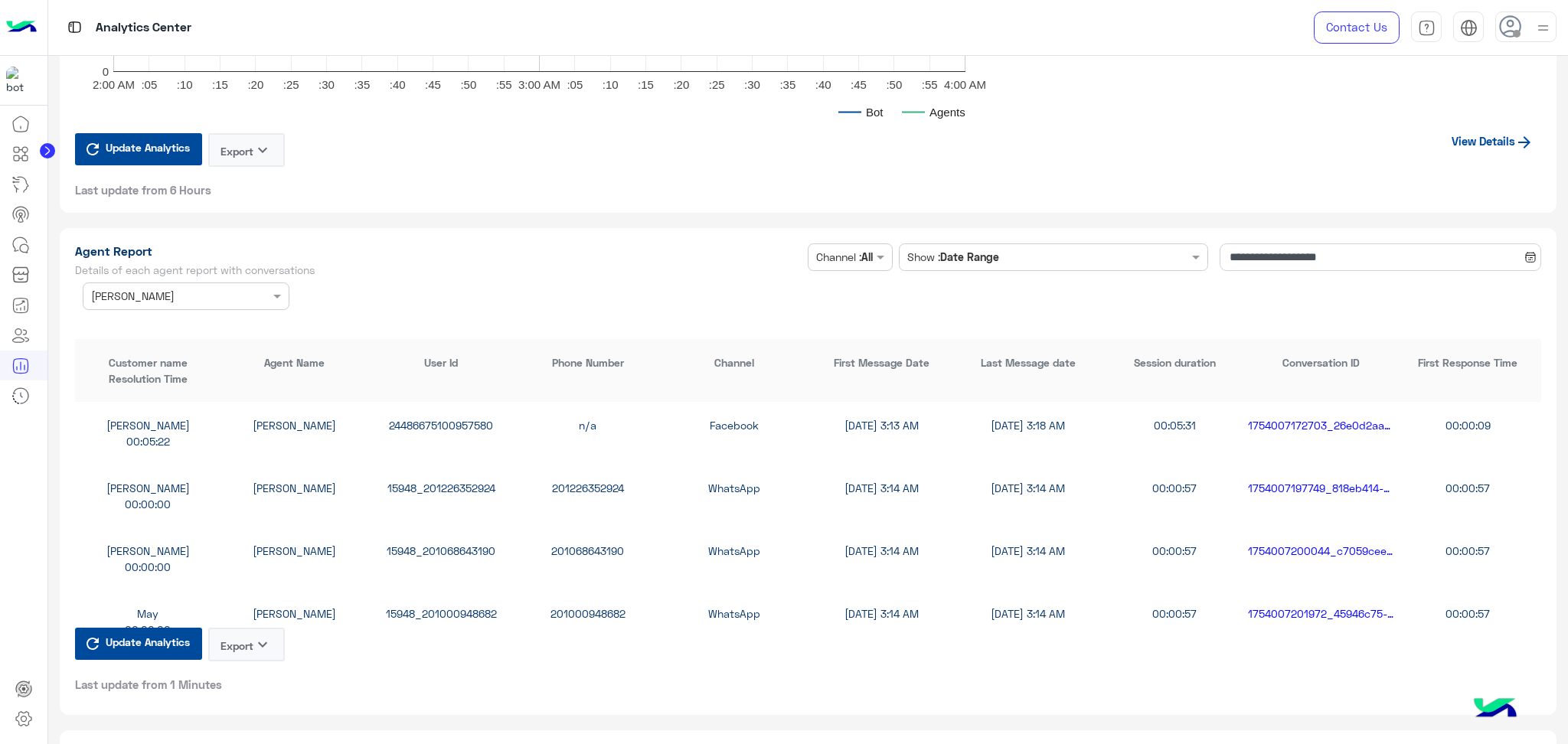
click at [271, 640] on icon "keyboard_arrow_down" at bounding box center [262, 644] width 18 height 18
click at [260, 665] on button "CSV" at bounding box center [248, 670] width 77 height 28
click at [264, 635] on icon "keyboard_arrow_down" at bounding box center [262, 644] width 18 height 18
click at [252, 670] on button "CSV" at bounding box center [248, 670] width 77 height 28
click at [256, 636] on icon "keyboard_arrow_down" at bounding box center [262, 644] width 18 height 18
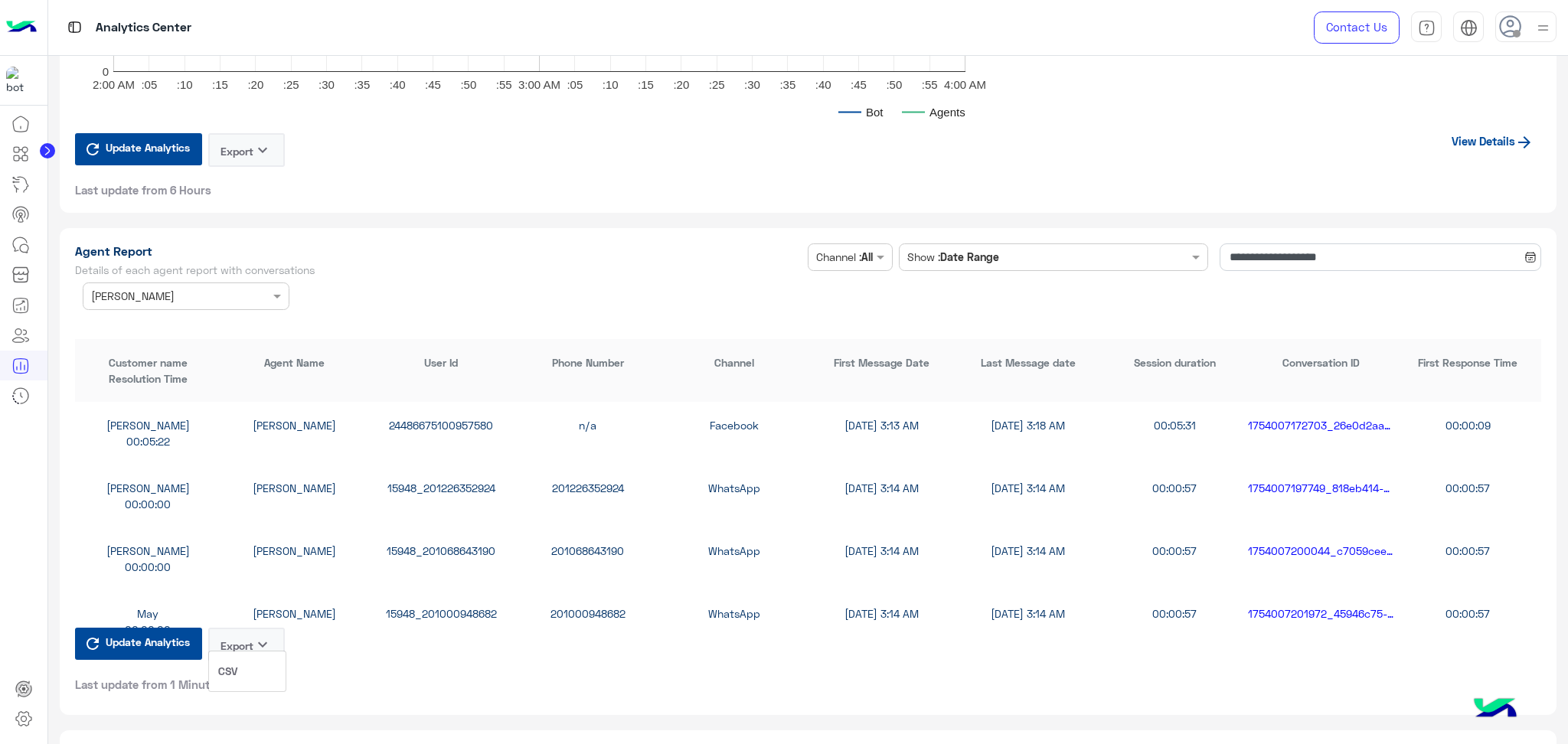
click at [252, 673] on button "CSV" at bounding box center [248, 670] width 77 height 28
click at [252, 645] on button "Export keyboard_arrow_down" at bounding box center [247, 644] width 77 height 34
click at [250, 675] on button "CSV" at bounding box center [248, 670] width 77 height 28
click at [250, 641] on button "Export keyboard_arrow_down" at bounding box center [247, 644] width 77 height 34
click at [249, 667] on button "CSV" at bounding box center [248, 670] width 77 height 28
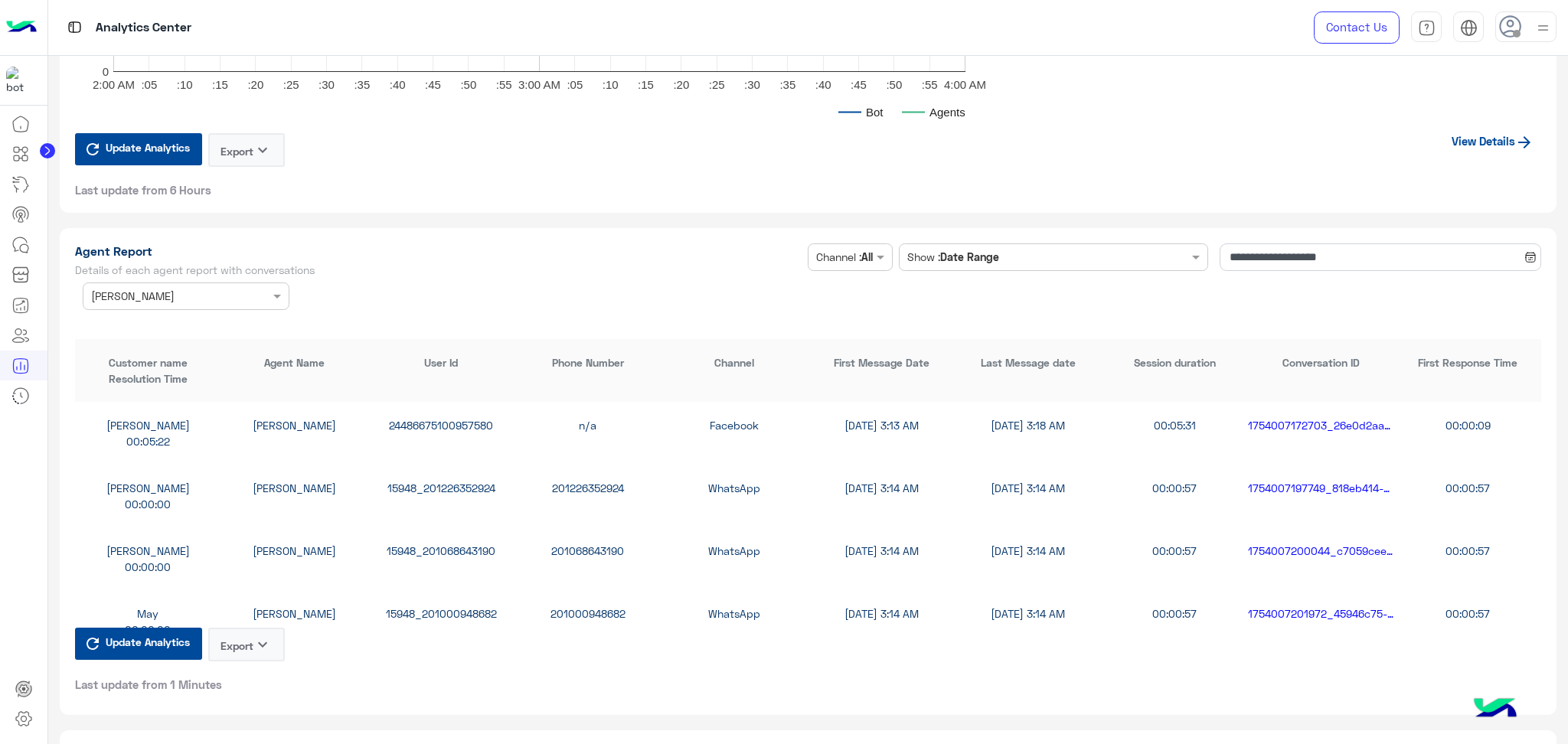
click at [260, 642] on button "Export keyboard_arrow_down" at bounding box center [247, 644] width 77 height 34
click at [252, 673] on button "CSV" at bounding box center [248, 670] width 77 height 28
click at [250, 628] on button "Export keyboard_arrow_down" at bounding box center [247, 644] width 77 height 34
click at [247, 668] on button "CSV" at bounding box center [248, 670] width 77 height 28
click at [245, 641] on button "Export keyboard_arrow_down" at bounding box center [247, 644] width 77 height 34
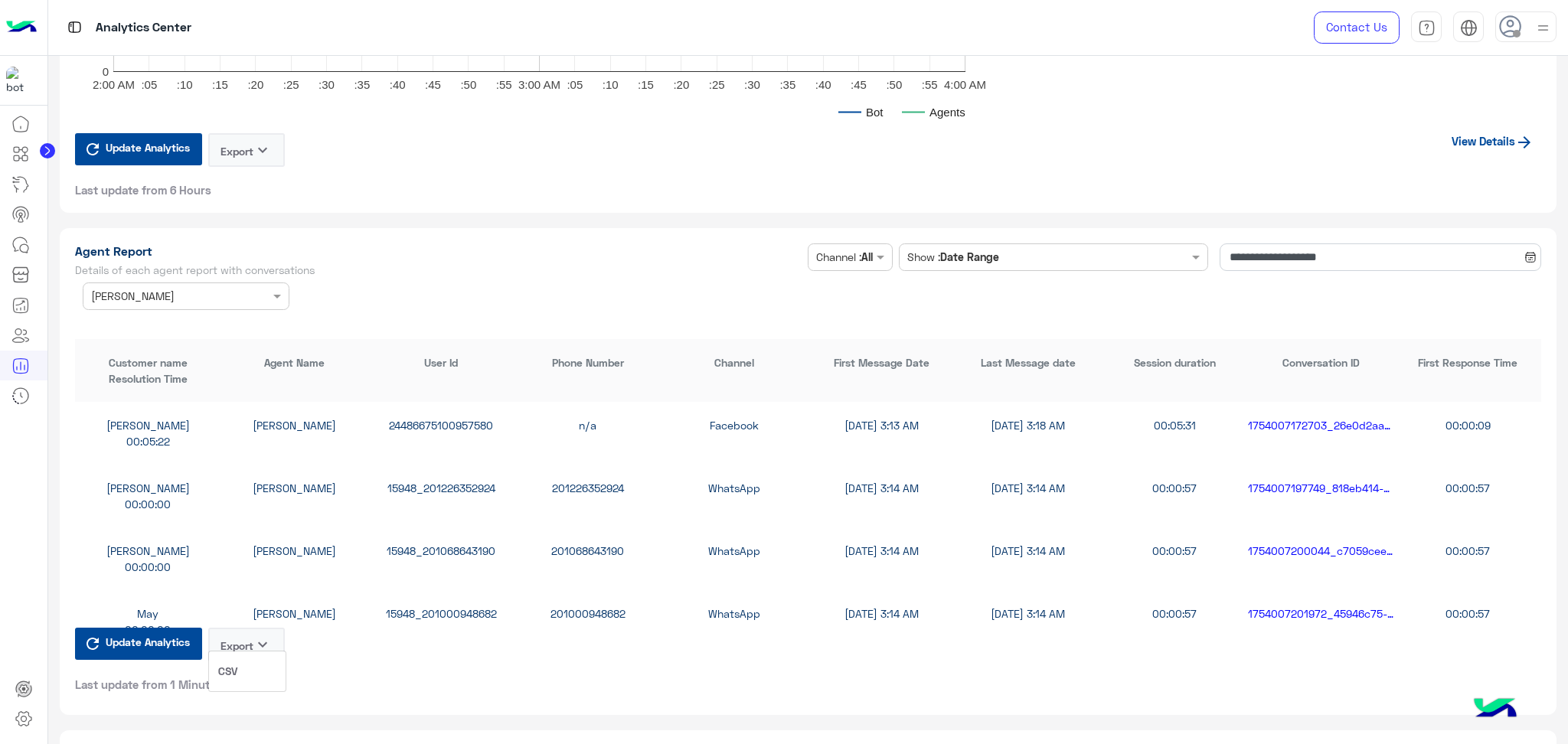
click at [245, 667] on button "CSV" at bounding box center [248, 670] width 77 height 28
click at [244, 629] on button "Export keyboard_arrow_down" at bounding box center [247, 644] width 77 height 34
click at [242, 663] on button "CSV" at bounding box center [248, 670] width 77 height 28
click at [250, 612] on div "[PERSON_NAME] 15948_201000948682 201000948682 WhatsApp [DATE] 3:14 AM [DATE] 3:…" at bounding box center [808, 621] width 1467 height 62
click at [250, 635] on button "Export keyboard_arrow_down" at bounding box center [247, 644] width 77 height 34
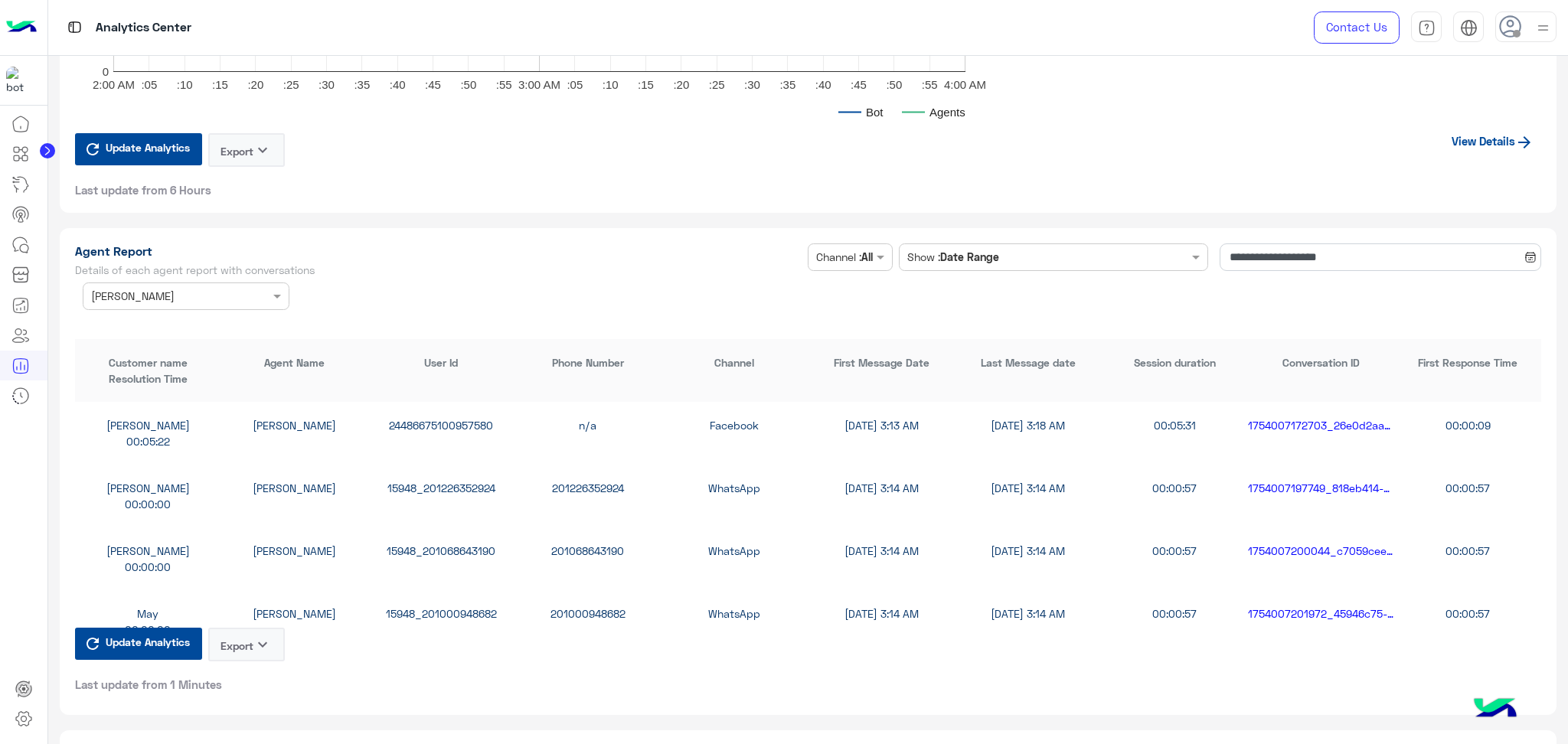
click at [241, 641] on button "Export keyboard_arrow_down" at bounding box center [247, 644] width 77 height 34
click at [245, 634] on button "Export keyboard_arrow_down" at bounding box center [247, 644] width 77 height 34
click at [244, 663] on button "CSV" at bounding box center [248, 670] width 77 height 28
